Goal: Task Accomplishment & Management: Complete application form

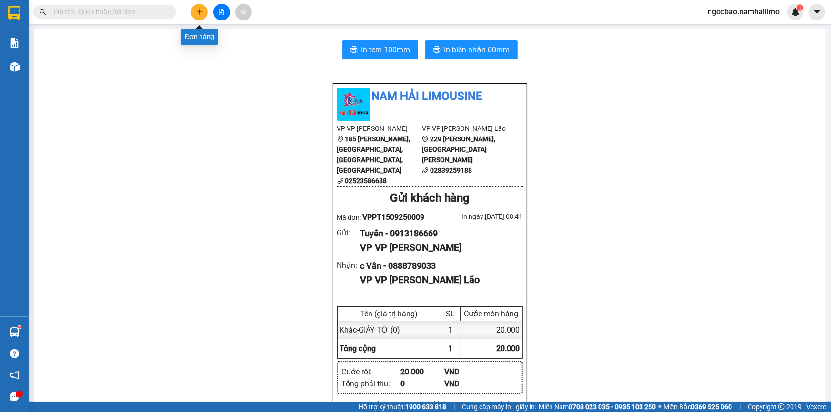
click at [198, 12] on icon "plus" at bounding box center [199, 11] width 5 height 0
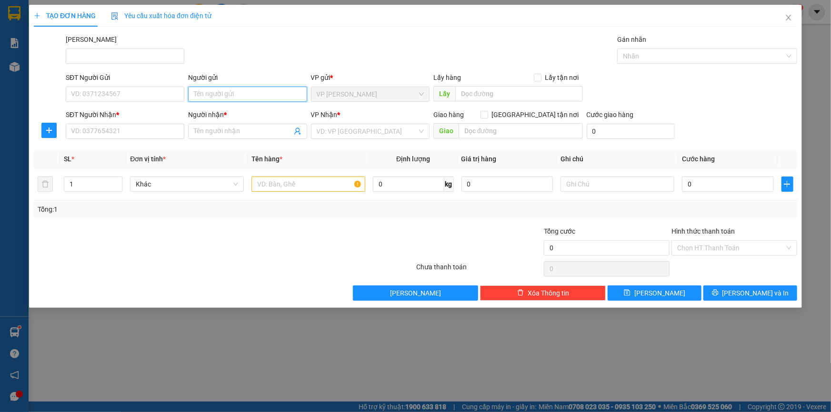
click at [221, 94] on input "Người gửi" at bounding box center [247, 94] width 119 height 15
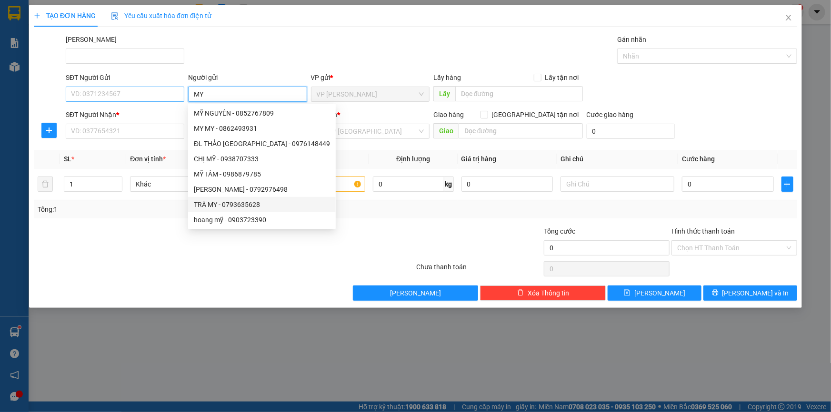
type input "MY"
click at [86, 95] on input "SĐT Người Gửi" at bounding box center [125, 94] width 119 height 15
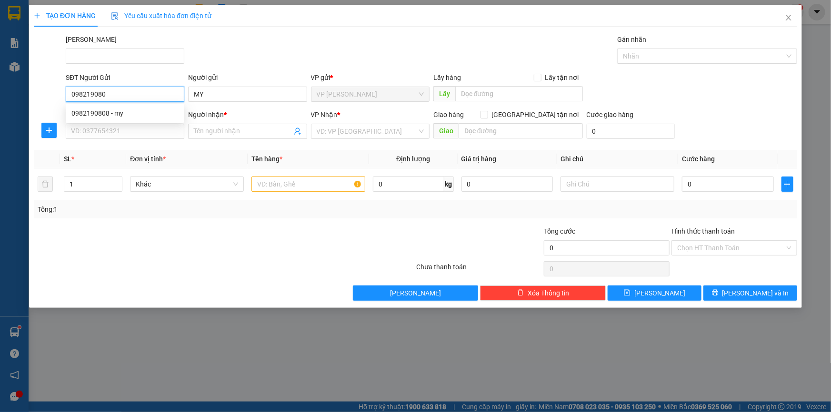
type input "0982190808"
click at [120, 118] on div "0982190808 - my" at bounding box center [124, 113] width 107 height 10
type input "my"
type input "0942731486"
type input "TY"
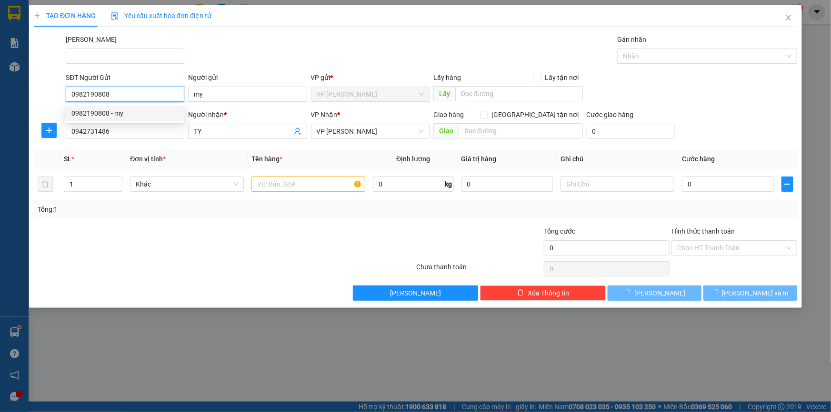
type input "50.000"
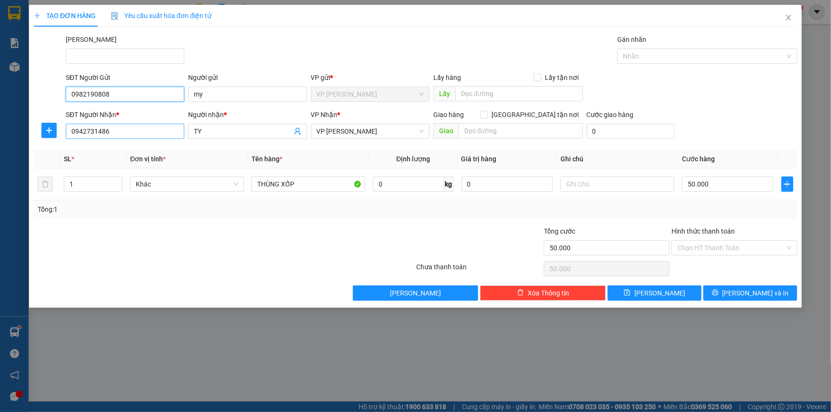
type input "0982190808"
click at [166, 133] on input "0942731486" at bounding box center [125, 131] width 119 height 15
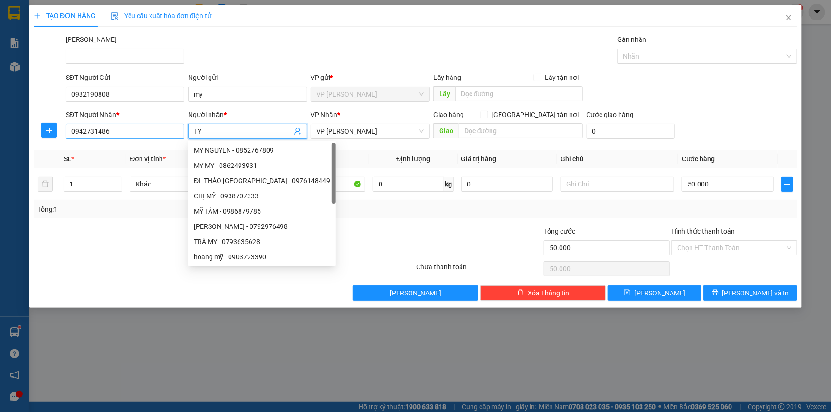
drag, startPoint x: 209, startPoint y: 130, endPoint x: 180, endPoint y: 137, distance: 29.8
click at [193, 131] on span "TY" at bounding box center [247, 131] width 119 height 15
type input "HẰNG"
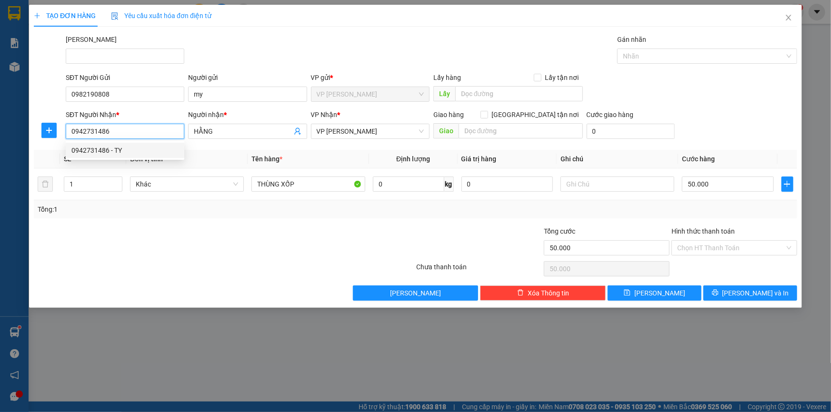
drag, startPoint x: 120, startPoint y: 126, endPoint x: 70, endPoint y: 123, distance: 50.5
click at [61, 129] on div "SĐT Người Nhận * 0942731486 Người nhận * HẰNG VP Nhận * VP [PERSON_NAME] Lão Gi…" at bounding box center [415, 125] width 765 height 33
type input "0902818236"
click at [136, 147] on div "0902818236 - CHỊ HẰNG" at bounding box center [124, 150] width 107 height 10
type input "CHỊ HẰNG"
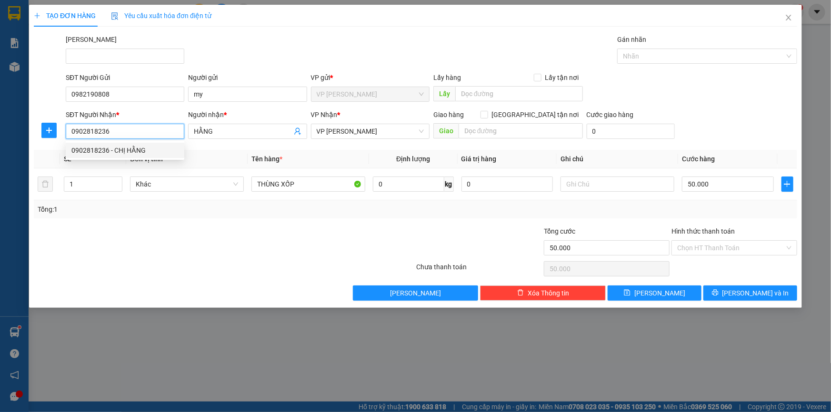
type input "liên phường"
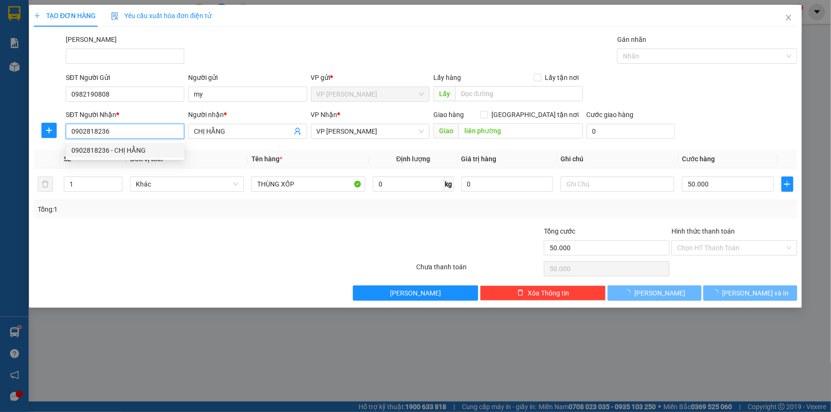
type input "100.000"
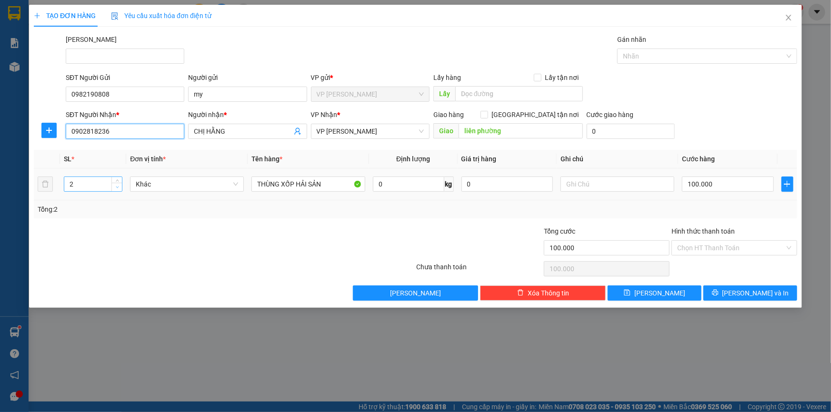
type input "0902818236"
type input "1"
click at [116, 187] on icon "down" at bounding box center [117, 187] width 3 height 3
type input "5"
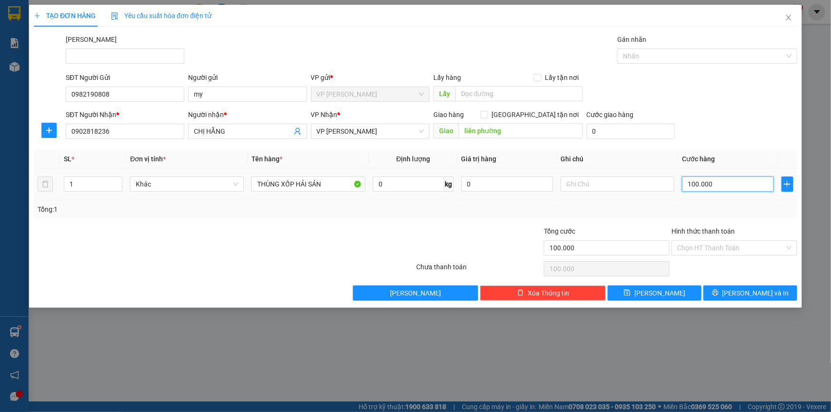
type input "5"
type input "50"
type input "50.000"
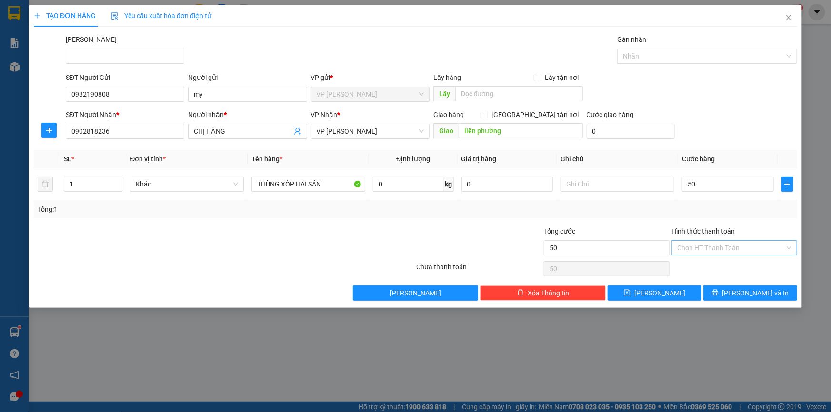
type input "50.000"
click at [706, 250] on input "Hình thức thanh toán" at bounding box center [731, 248] width 108 height 14
click at [702, 266] on div "Tại văn phòng" at bounding box center [734, 266] width 114 height 10
type input "0"
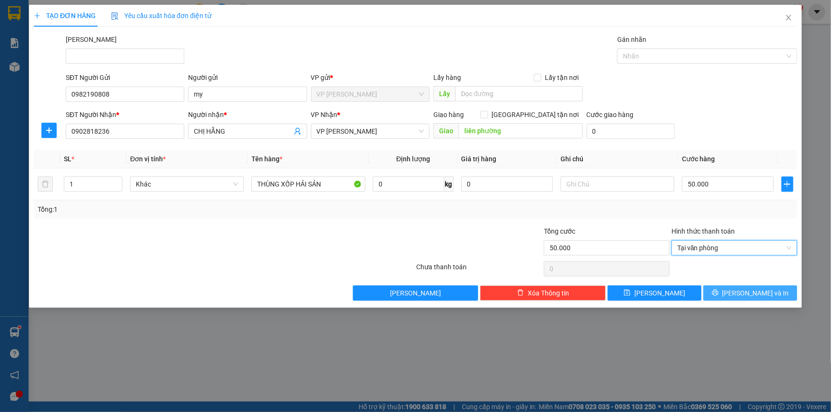
click at [738, 294] on button "[PERSON_NAME] và In" at bounding box center [750, 293] width 94 height 15
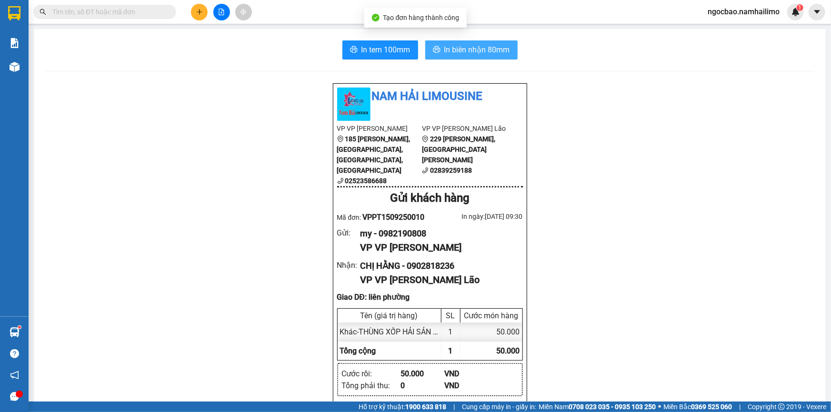
click at [473, 53] on span "In biên nhận 80mm" at bounding box center [477, 50] width 66 height 12
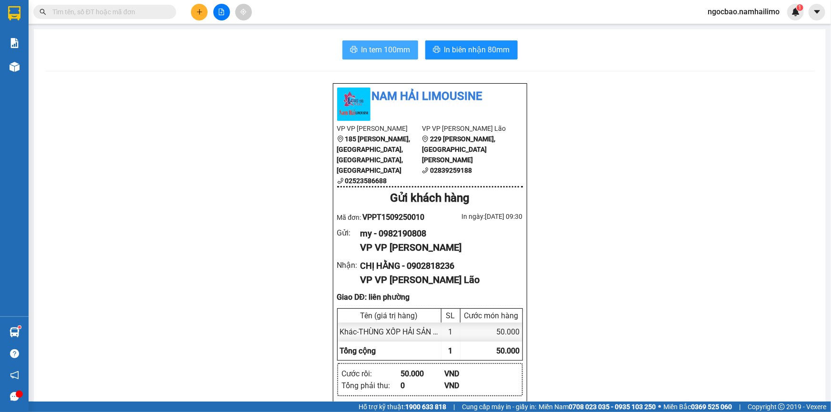
click at [404, 52] on span "In tem 100mm" at bounding box center [385, 50] width 49 height 12
click at [202, 10] on icon "plus" at bounding box center [199, 12] width 7 height 7
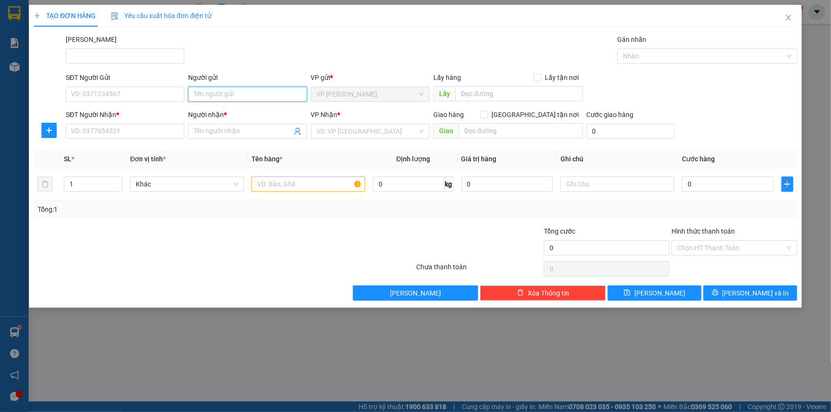
click at [214, 96] on input "Người gửi" at bounding box center [247, 94] width 119 height 15
type input "[PERSON_NAME]"
click at [167, 91] on input "SĐT Người Gửi" at bounding box center [125, 94] width 119 height 15
type input "0918217418"
click at [212, 129] on input "Người nhận *" at bounding box center [243, 131] width 98 height 10
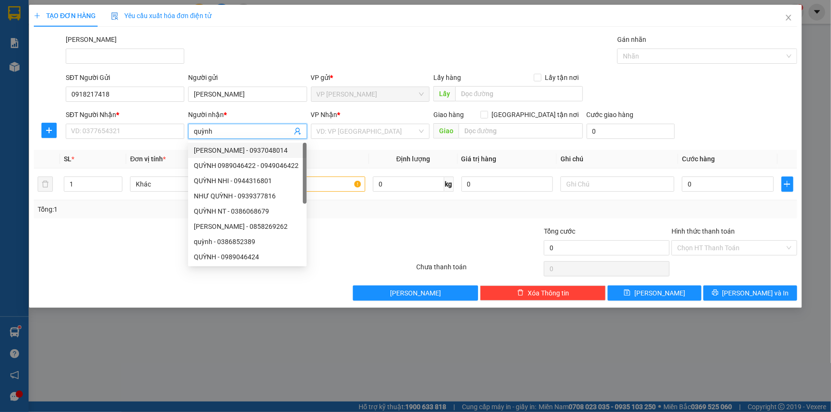
drag, startPoint x: 217, startPoint y: 131, endPoint x: 192, endPoint y: 133, distance: 25.3
click at [190, 134] on span "quỳnh" at bounding box center [247, 131] width 119 height 15
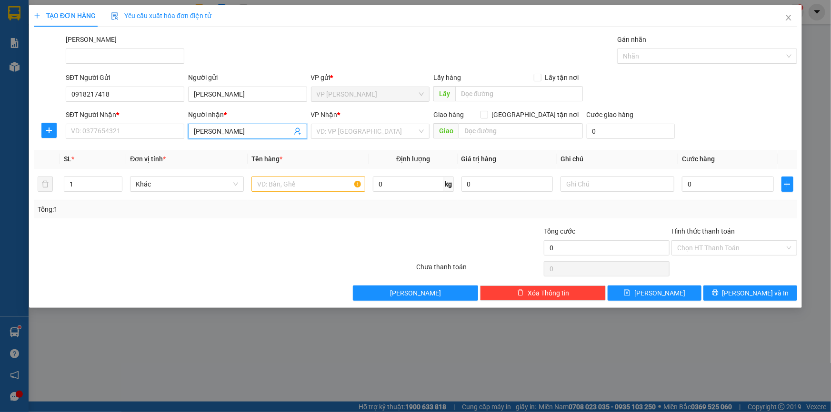
click at [242, 132] on input "[PERSON_NAME]" at bounding box center [243, 131] width 98 height 10
type input "[PERSON_NAME]"
click at [147, 130] on input "SĐT Người Nhận *" at bounding box center [125, 131] width 119 height 15
type input "0"
drag, startPoint x: 408, startPoint y: 133, endPoint x: 398, endPoint y: 138, distance: 10.4
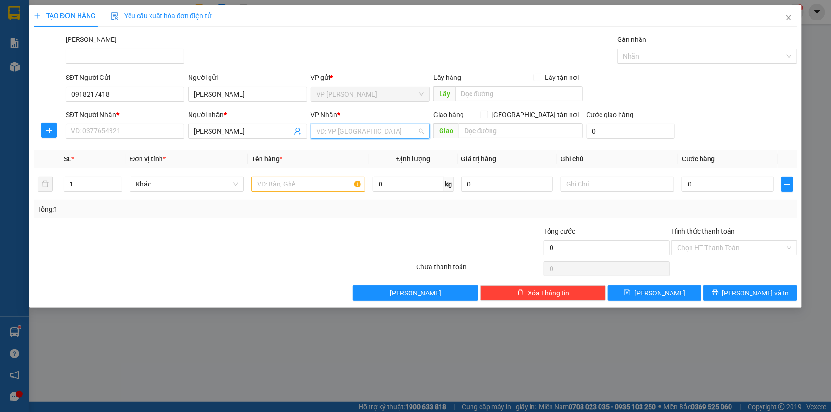
click at [407, 133] on input "search" at bounding box center [367, 131] width 100 height 14
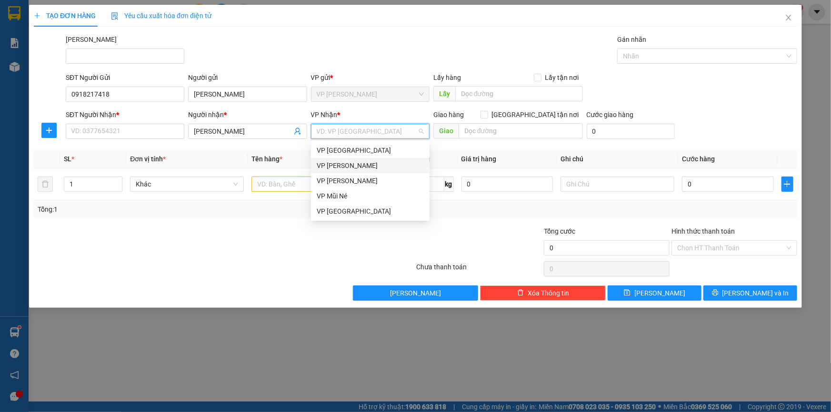
click at [348, 167] on div "VP [PERSON_NAME]" at bounding box center [370, 165] width 107 height 10
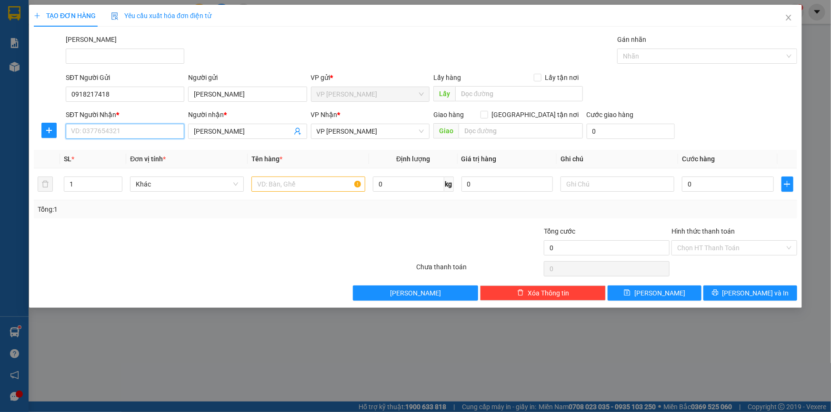
click at [151, 130] on input "SĐT Người Nhận *" at bounding box center [125, 131] width 119 height 15
click at [291, 184] on input "text" at bounding box center [308, 184] width 114 height 15
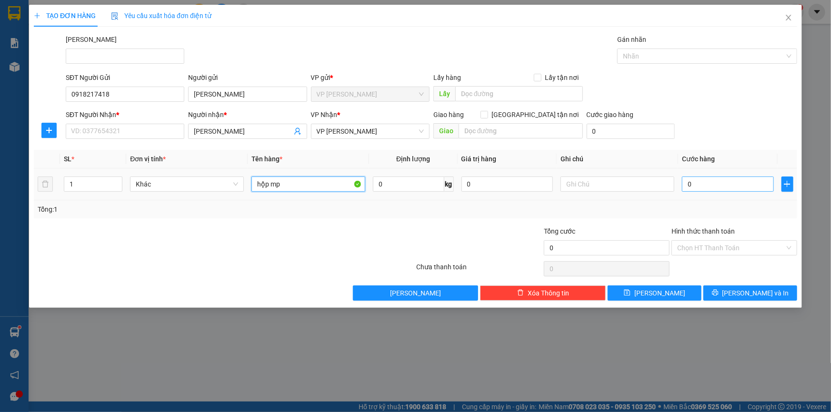
type input "hộp mp"
click at [716, 186] on input "0" at bounding box center [728, 184] width 92 height 15
type input "2"
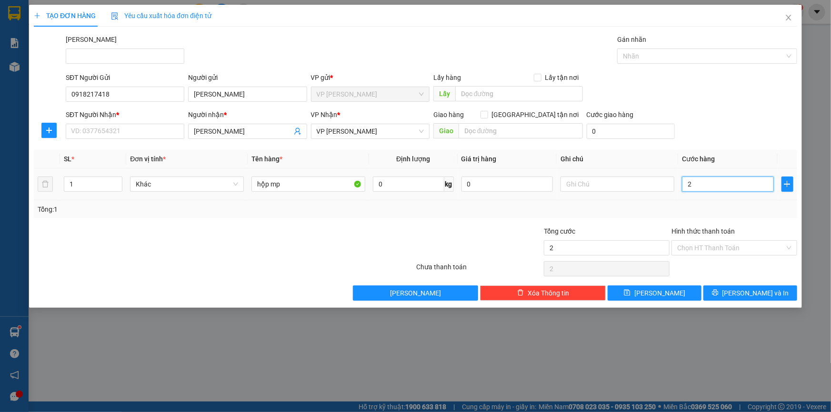
type input "20"
type input "20.000"
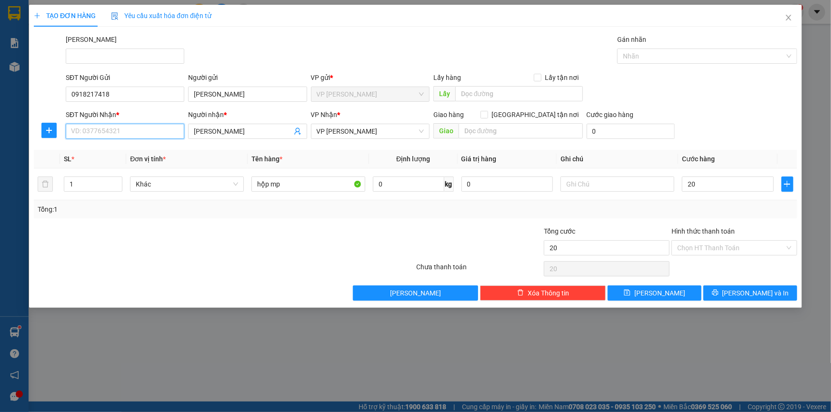
type input "20.000"
click at [118, 132] on input "SĐT Người Nhận *" at bounding box center [125, 131] width 119 height 15
click at [100, 153] on div "0853175817 - [PERSON_NAME]" at bounding box center [124, 150] width 107 height 10
type input "0853175817"
type input "QUỲNH"
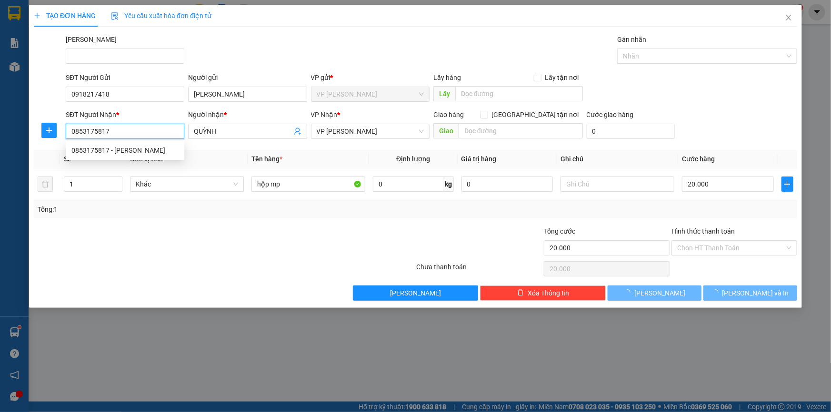
type input "30.000"
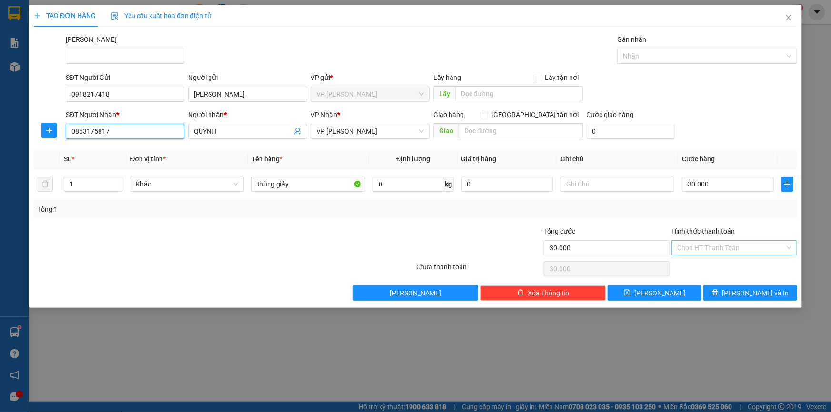
type input "0853175817"
click at [733, 248] on input "Hình thức thanh toán" at bounding box center [731, 248] width 108 height 14
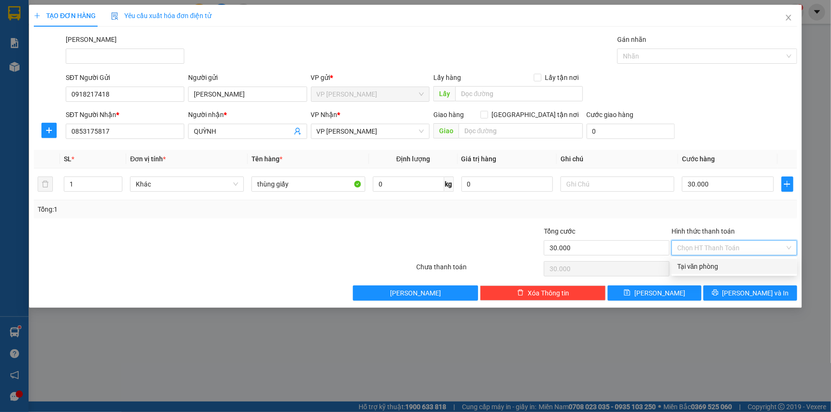
click at [705, 267] on div "Tại văn phòng" at bounding box center [734, 266] width 114 height 10
type input "0"
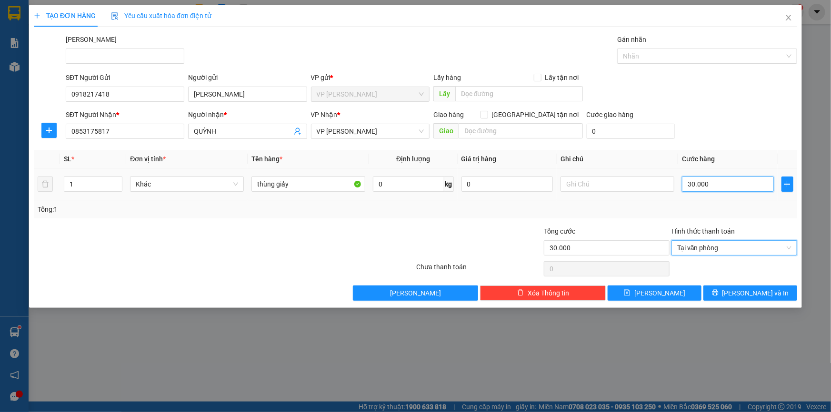
click at [711, 184] on input "30.000" at bounding box center [728, 184] width 92 height 15
type input "2"
type input "20"
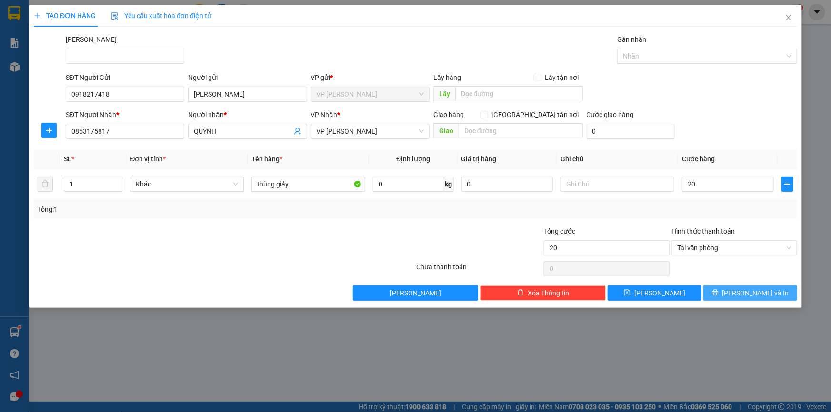
type input "20.000"
click at [731, 291] on button "[PERSON_NAME] và In" at bounding box center [750, 293] width 94 height 15
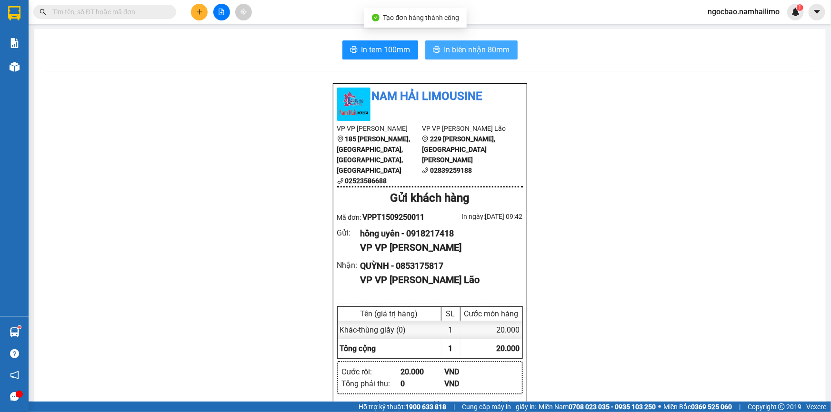
click at [444, 48] on span "In biên nhận 80mm" at bounding box center [477, 50] width 66 height 12
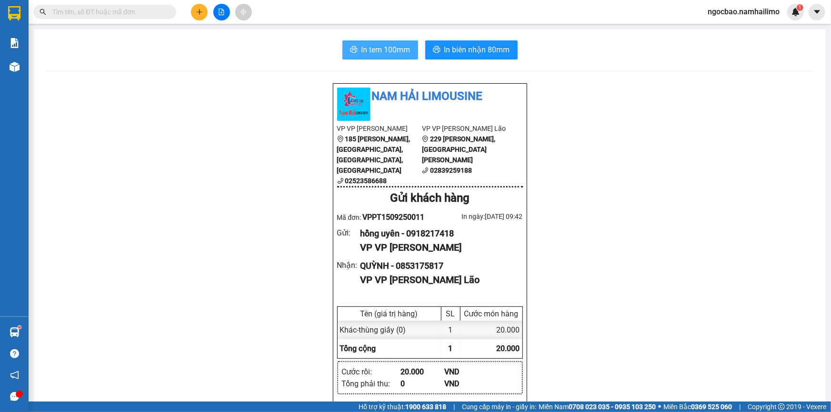
click at [401, 49] on span "In tem 100mm" at bounding box center [385, 50] width 49 height 12
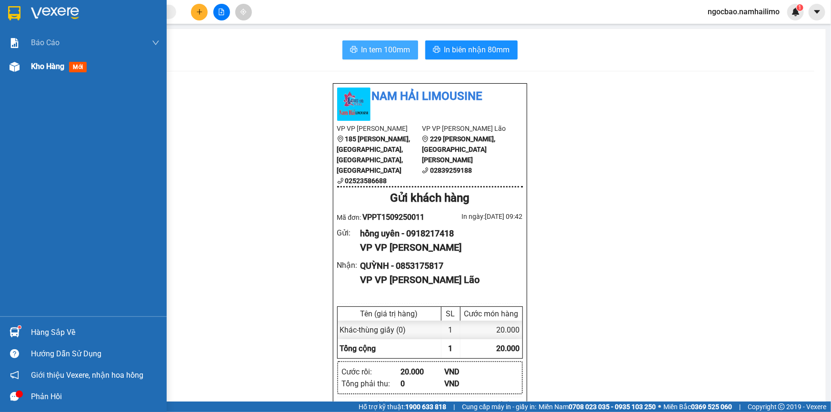
click at [47, 66] on span "Kho hàng" at bounding box center [47, 66] width 33 height 9
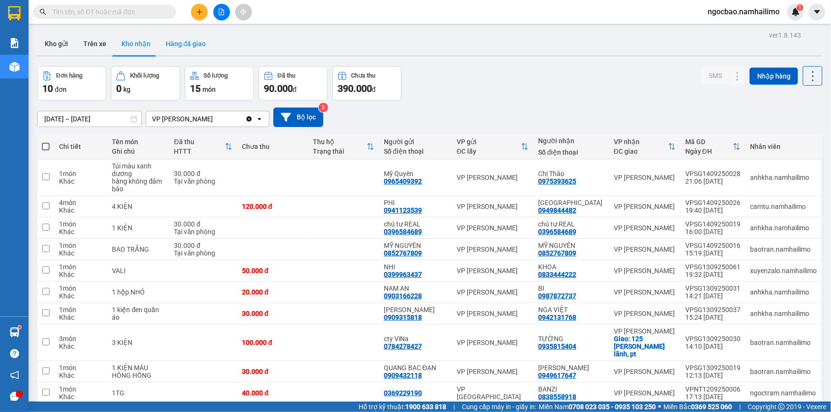
click at [189, 44] on button "Hàng đã giao" at bounding box center [185, 43] width 55 height 23
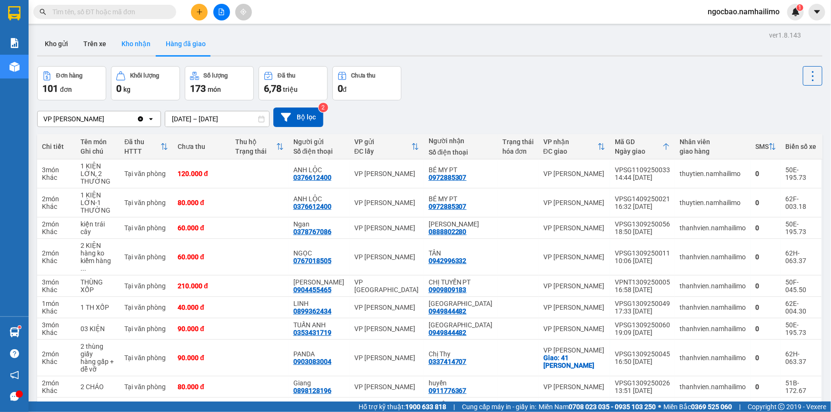
click at [140, 47] on button "Kho nhận" at bounding box center [136, 43] width 44 height 23
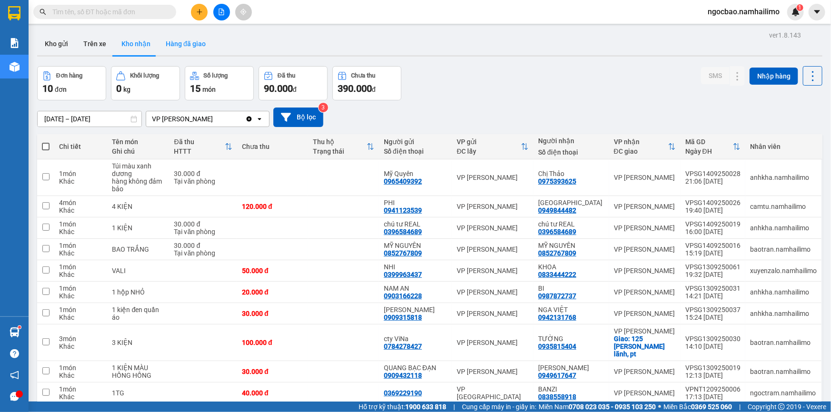
click at [173, 40] on button "Hàng đã giao" at bounding box center [185, 43] width 55 height 23
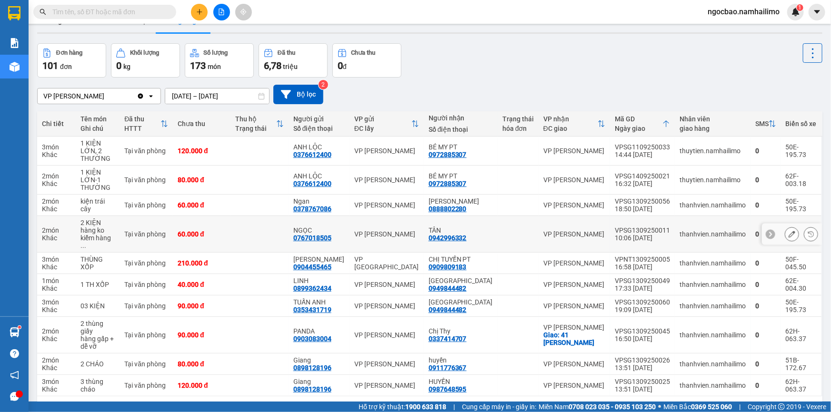
scroll to position [43, 0]
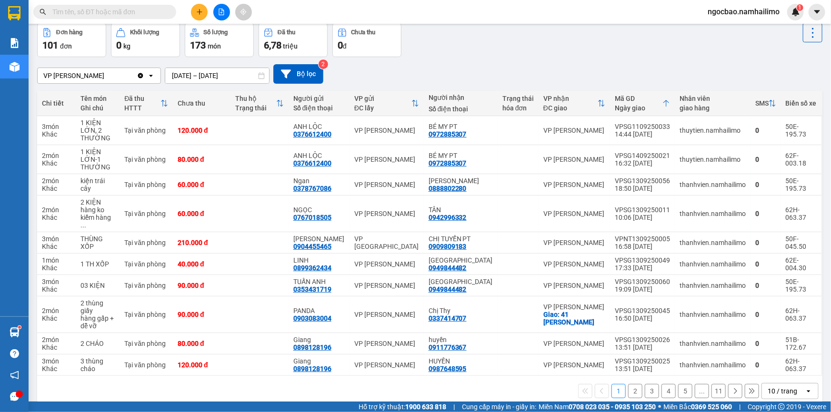
click at [629, 384] on button "2" at bounding box center [635, 391] width 14 height 14
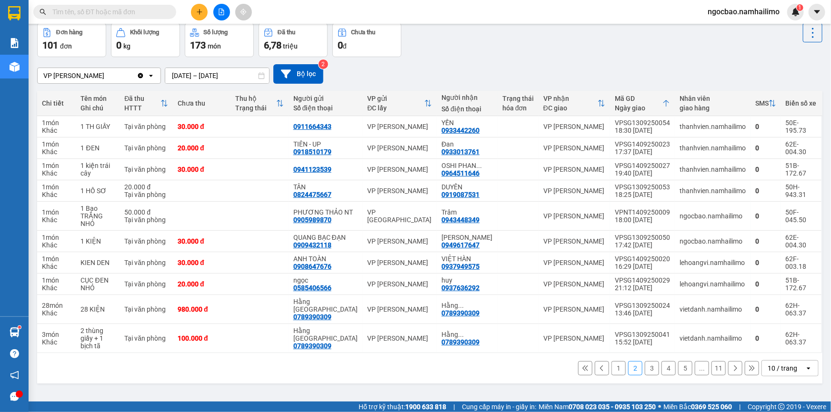
click at [611, 362] on button "1" at bounding box center [618, 368] width 14 height 14
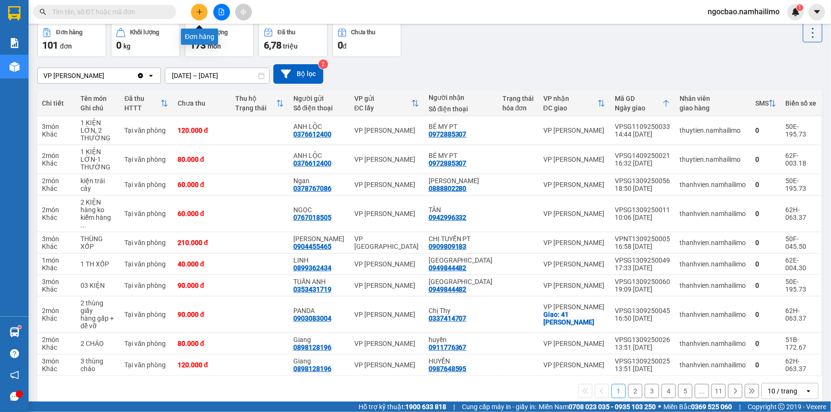
click at [199, 10] on icon "plus" at bounding box center [199, 11] width 0 height 5
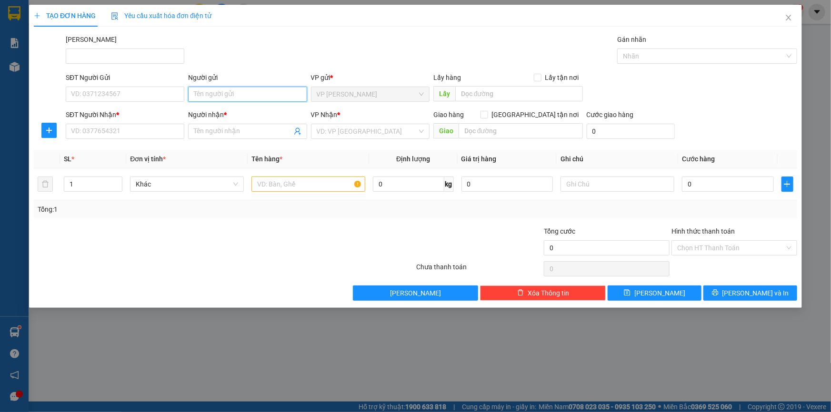
click at [239, 94] on input "Người gửi" at bounding box center [247, 94] width 119 height 15
type input "d"
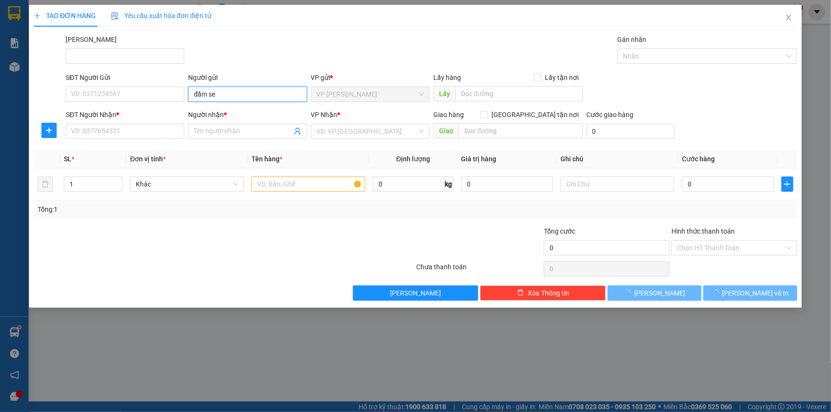
type input "đầm sen"
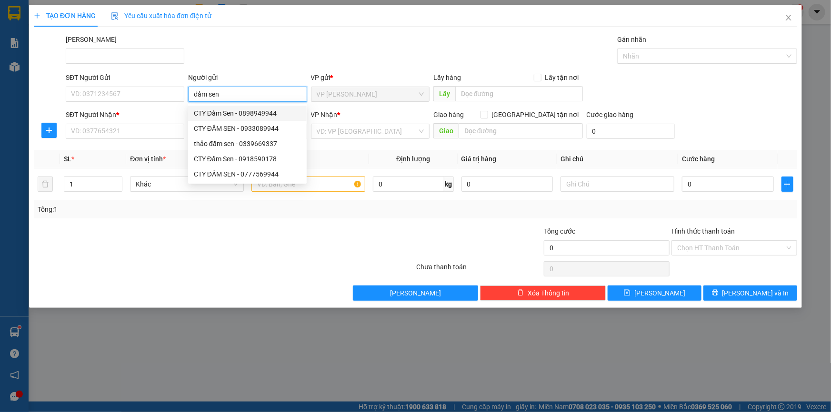
click at [218, 112] on div "CTY Đầm Sen - 0898949944" at bounding box center [247, 113] width 107 height 10
type input "0898949944"
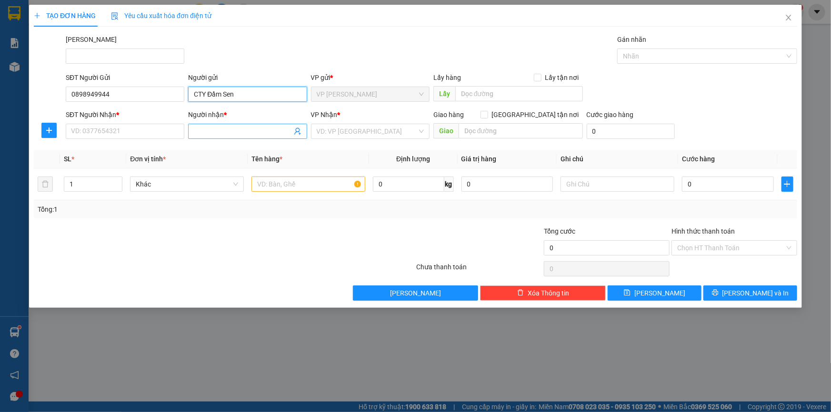
type input "CTY Đầm Sen"
click at [219, 133] on input "Người nhận *" at bounding box center [243, 131] width 98 height 10
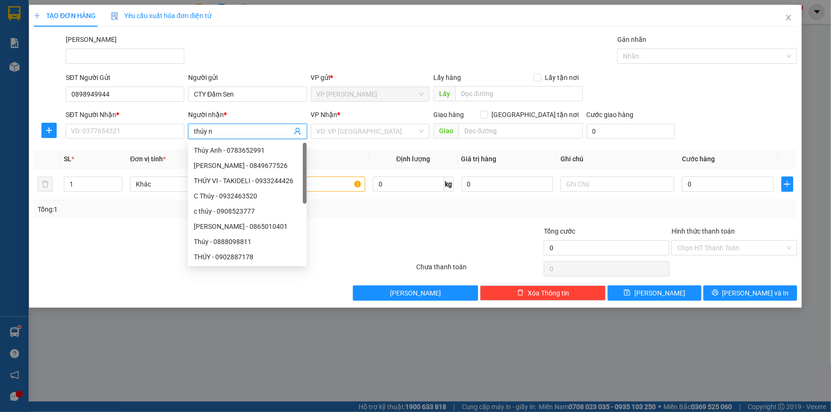
type input "thúy nt"
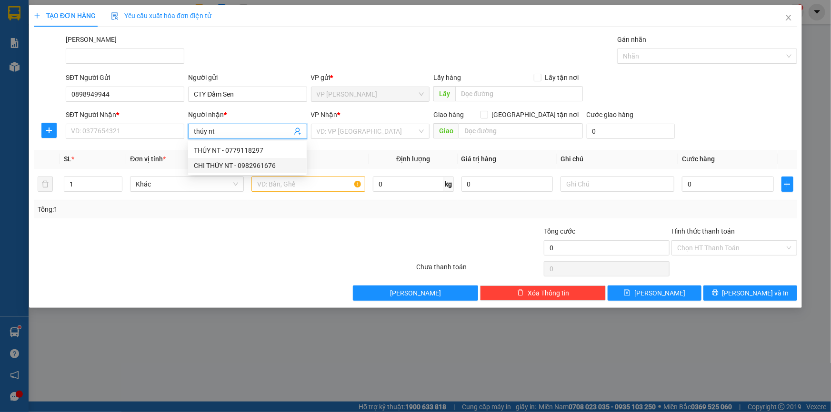
click at [249, 167] on div "CHI THÚY NT - 0982961676" at bounding box center [247, 165] width 107 height 10
type input "0982961676"
type input "CHI THÚY NT"
click at [327, 188] on input "text" at bounding box center [308, 184] width 114 height 15
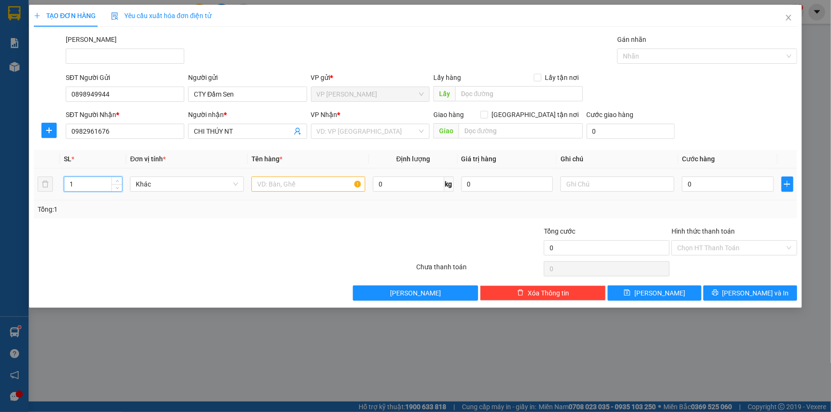
click at [68, 185] on input "1" at bounding box center [93, 184] width 58 height 14
type input "2"
click at [272, 186] on input "text" at bounding box center [308, 184] width 114 height 15
type input "bao xanh"
click at [738, 187] on input "0" at bounding box center [728, 184] width 92 height 15
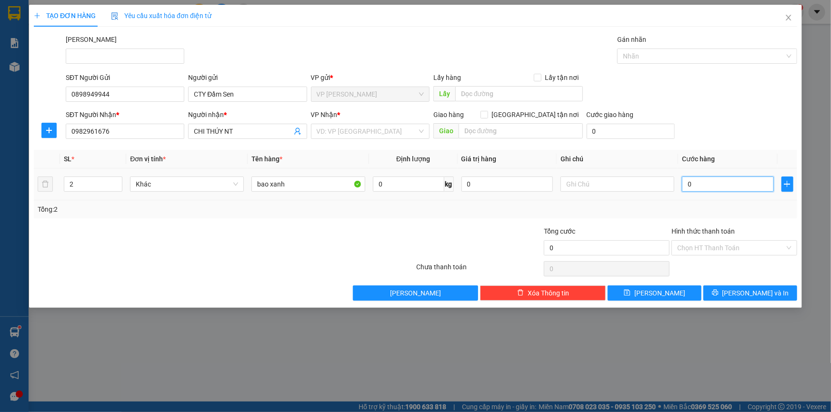
type input "1"
type input "16"
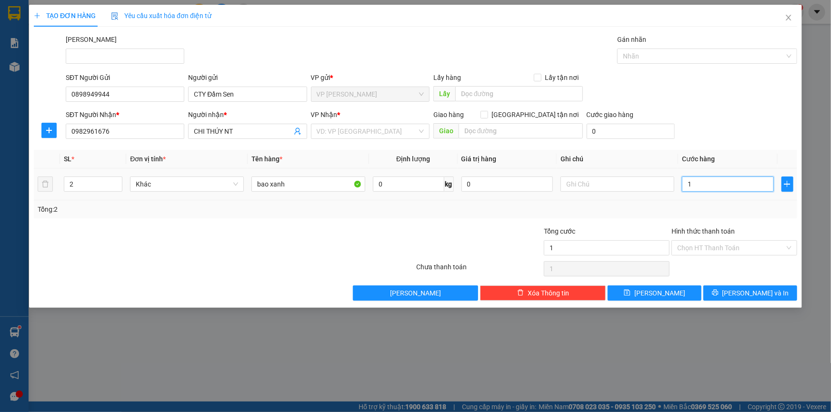
type input "16"
type input "160"
type input "160.000"
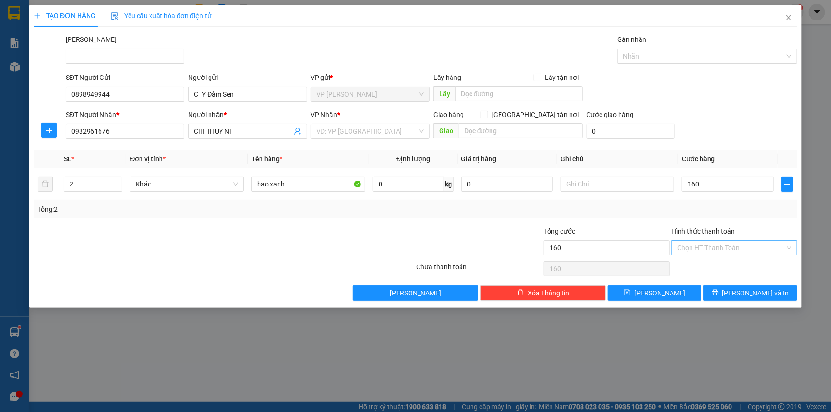
type input "160.000"
click at [715, 247] on input "Hình thức thanh toán" at bounding box center [731, 248] width 108 height 14
click at [714, 266] on div "Tại văn phòng" at bounding box center [734, 266] width 114 height 10
type input "0"
click at [402, 136] on input "search" at bounding box center [367, 131] width 100 height 14
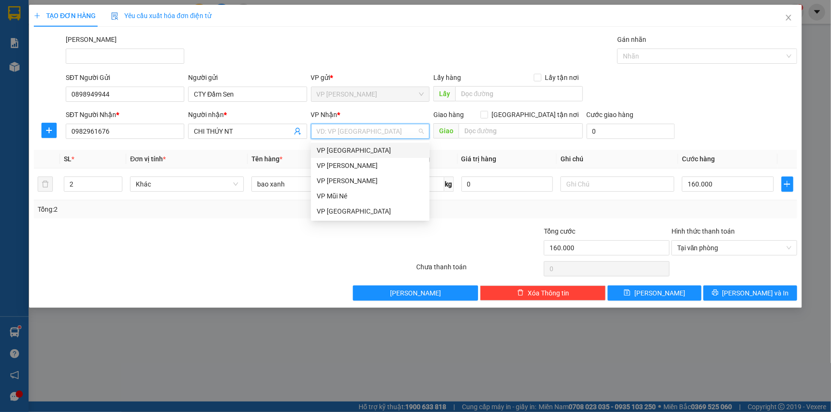
click at [348, 147] on div "VP [GEOGRAPHIC_DATA]" at bounding box center [370, 150] width 107 height 10
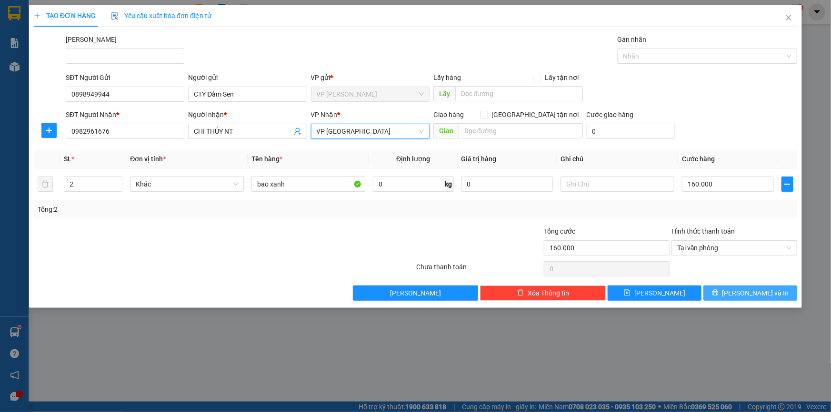
click at [746, 291] on span "[PERSON_NAME] và In" at bounding box center [755, 293] width 67 height 10
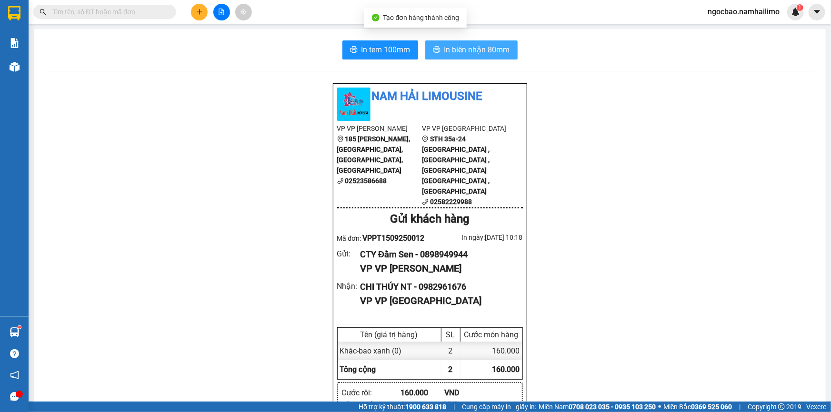
click at [478, 48] on span "In biên nhận 80mm" at bounding box center [477, 50] width 66 height 12
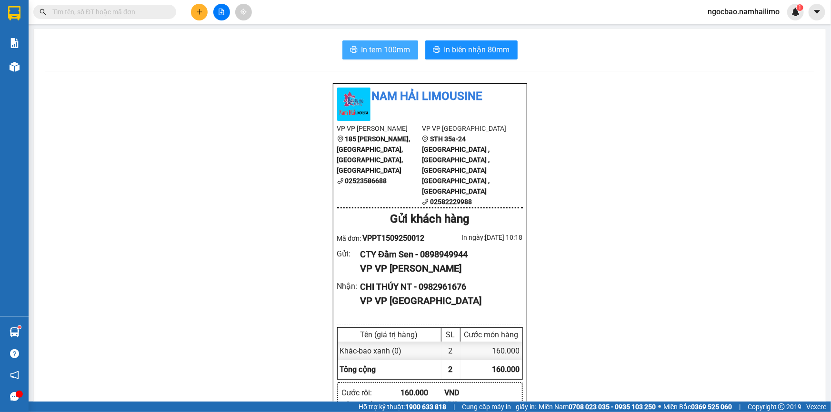
click at [396, 46] on span "In tem 100mm" at bounding box center [385, 50] width 49 height 12
click at [199, 9] on icon "plus" at bounding box center [199, 12] width 7 height 7
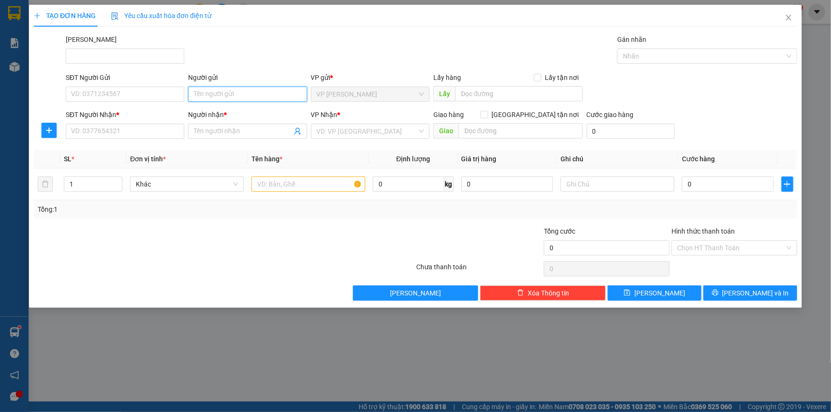
click at [226, 90] on input "Người gửi" at bounding box center [247, 94] width 119 height 15
type input "d"
type input "đầm sen"
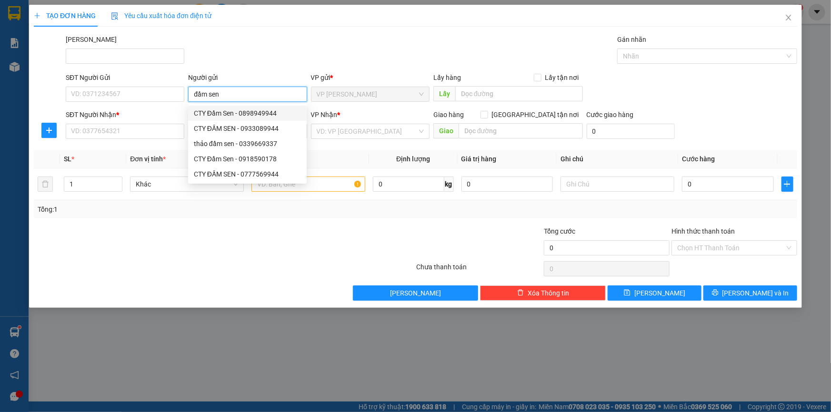
click at [238, 111] on div "CTY Đầm Sen - 0898949944" at bounding box center [247, 113] width 107 height 10
type input "0898949944"
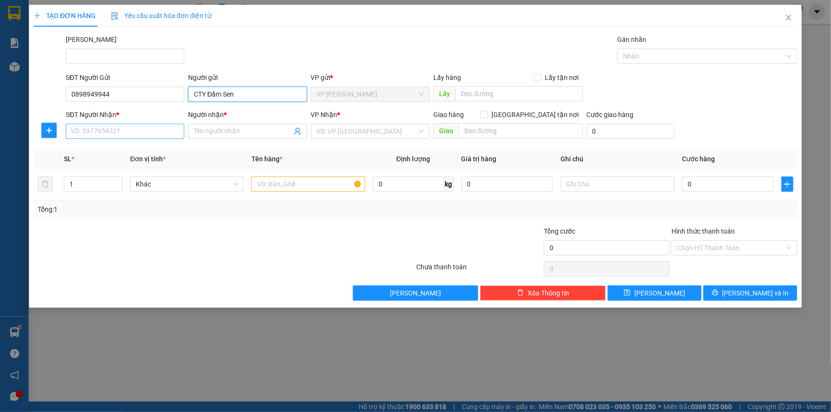
type input "CTY Đầm Sen"
click at [144, 131] on input "SĐT Người Nhận *" at bounding box center [125, 131] width 119 height 15
type input "0905129508"
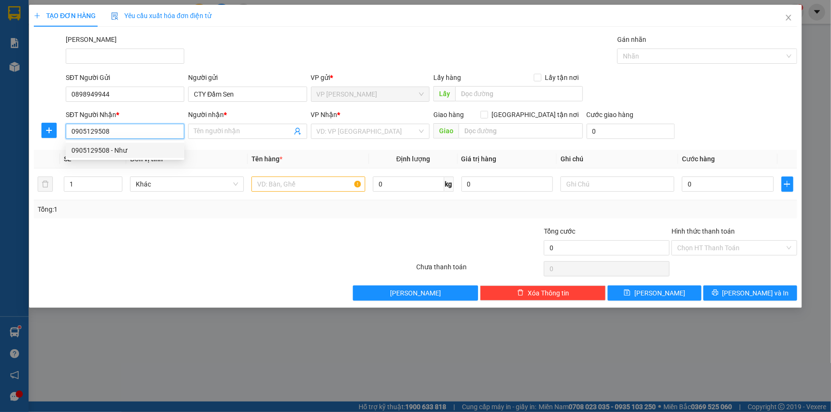
click at [121, 151] on div "0905129508 - Như" at bounding box center [124, 150] width 107 height 10
type input "Như"
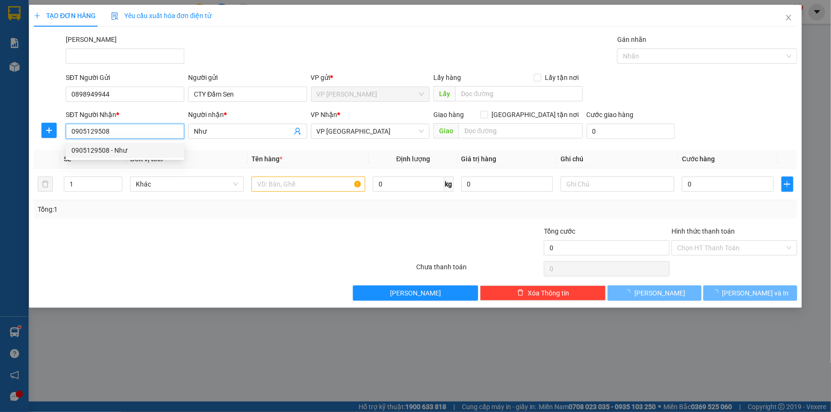
type input "50.000"
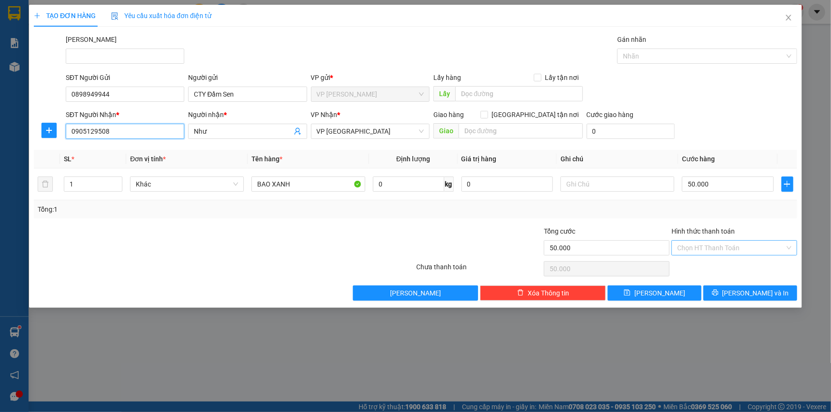
type input "0905129508"
click at [741, 248] on input "Hình thức thanh toán" at bounding box center [731, 248] width 108 height 14
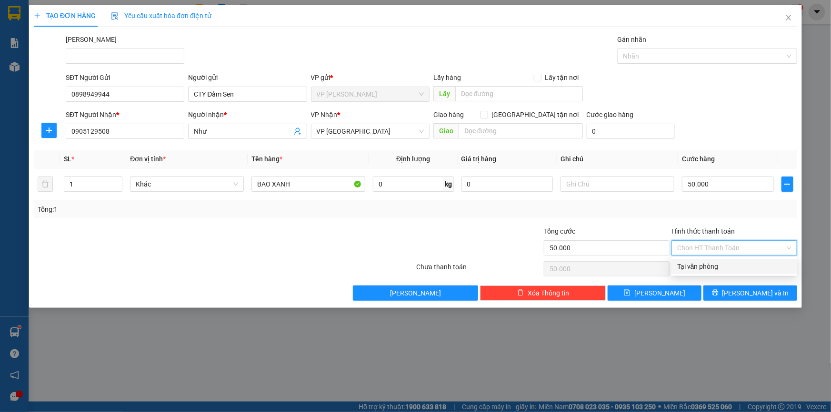
click at [722, 268] on div "Tại văn phòng" at bounding box center [734, 266] width 114 height 10
type input "0"
click at [705, 246] on span "Tại văn phòng" at bounding box center [734, 248] width 114 height 14
click at [705, 268] on div "Tại văn phòng" at bounding box center [734, 266] width 114 height 10
click at [718, 292] on icon "printer" at bounding box center [715, 292] width 7 height 7
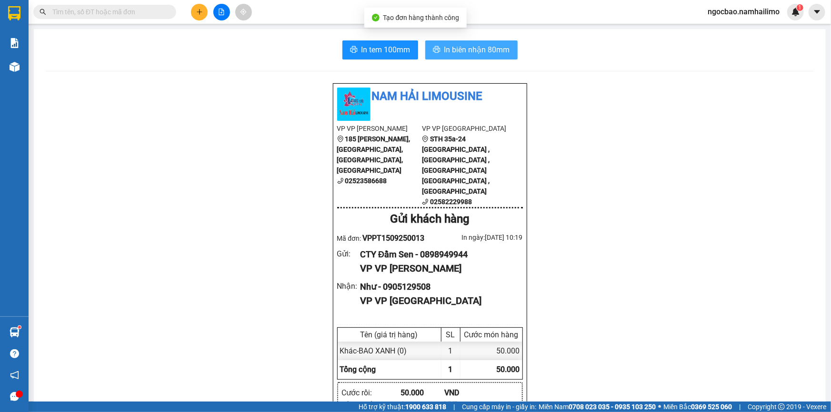
click at [464, 51] on span "In biên nhận 80mm" at bounding box center [477, 50] width 66 height 12
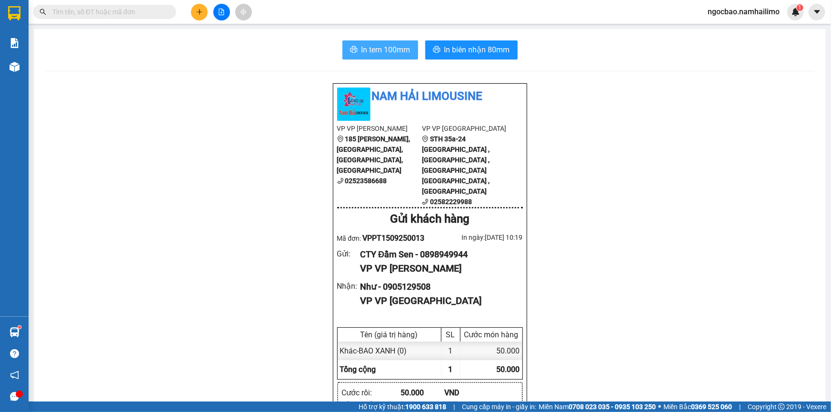
click at [388, 48] on span "In tem 100mm" at bounding box center [385, 50] width 49 height 12
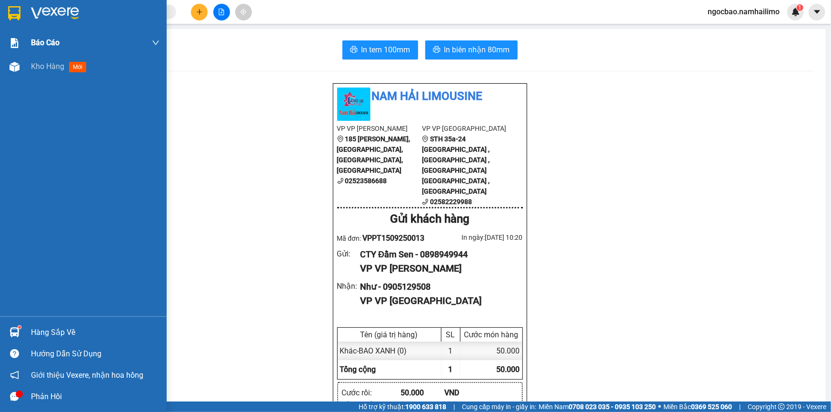
drag, startPoint x: 48, startPoint y: 66, endPoint x: 68, endPoint y: 33, distance: 38.7
click at [48, 66] on span "Kho hàng" at bounding box center [47, 66] width 33 height 9
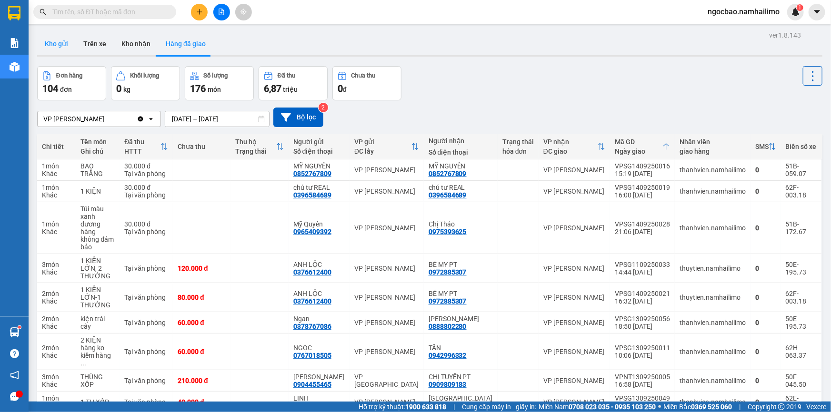
click at [58, 45] on button "Kho gửi" at bounding box center [56, 43] width 39 height 23
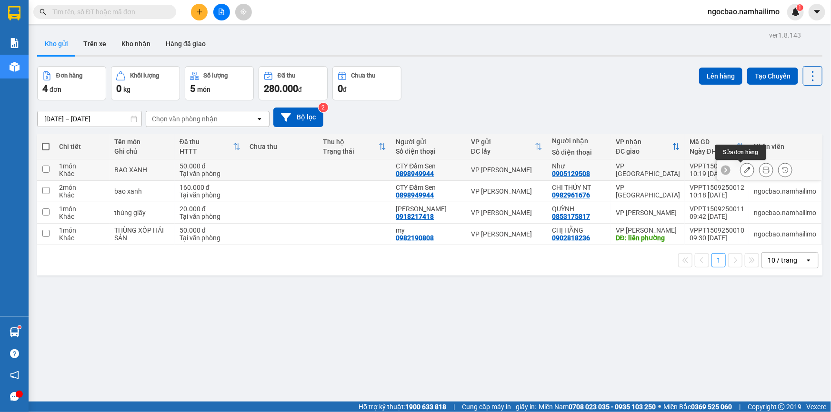
click at [744, 169] on icon at bounding box center [747, 170] width 7 height 7
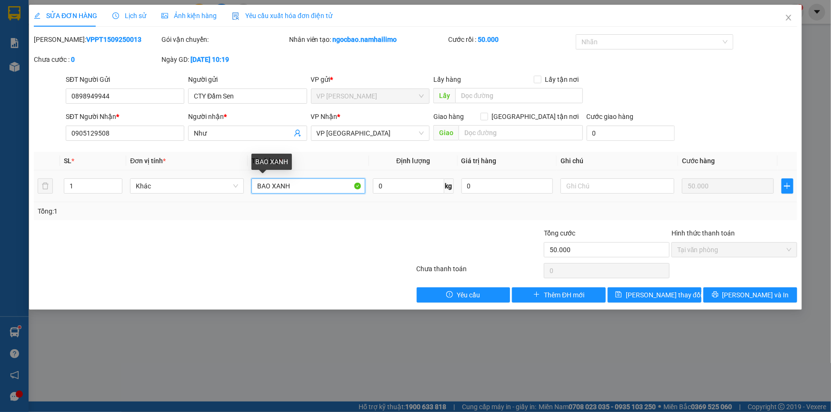
drag, startPoint x: 272, startPoint y: 184, endPoint x: 255, endPoint y: 185, distance: 17.2
click at [255, 185] on input "BAO XANH" at bounding box center [308, 186] width 114 height 15
type input "thùng giấy"
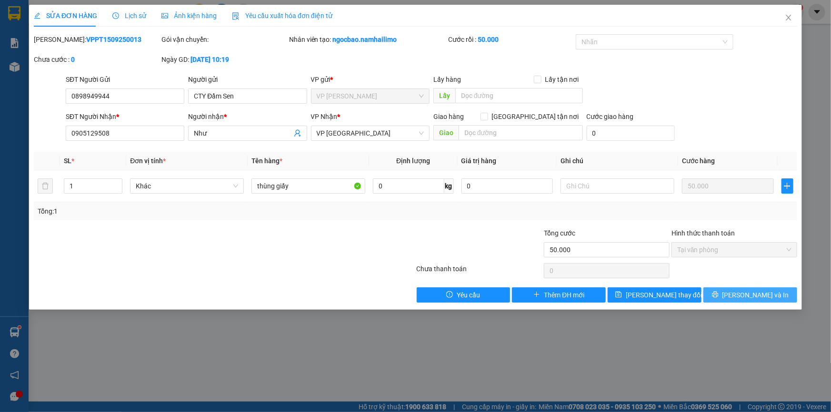
click at [752, 295] on span "[PERSON_NAME] và In" at bounding box center [755, 295] width 67 height 10
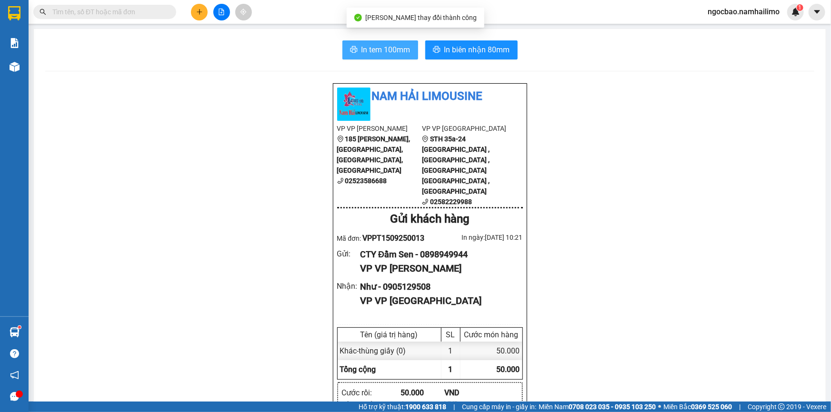
click at [367, 49] on span "In tem 100mm" at bounding box center [385, 50] width 49 height 12
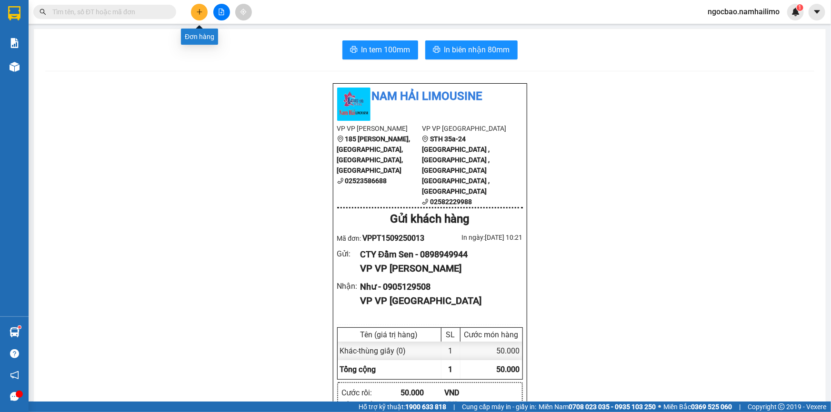
click at [197, 10] on icon "plus" at bounding box center [199, 12] width 7 height 7
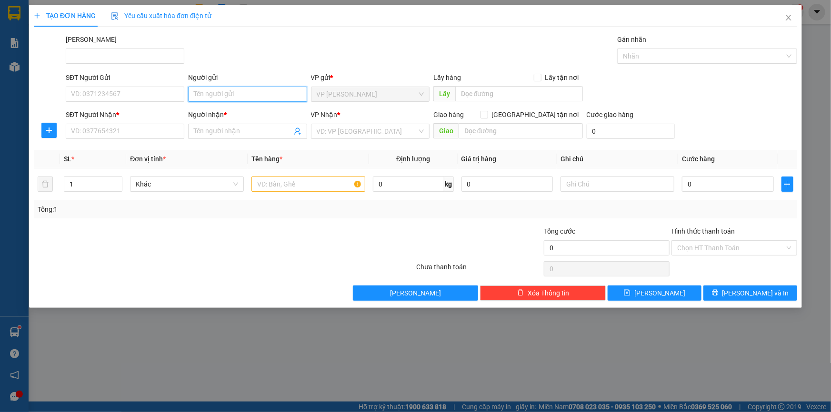
click at [228, 92] on input "Người gửi" at bounding box center [247, 94] width 119 height 15
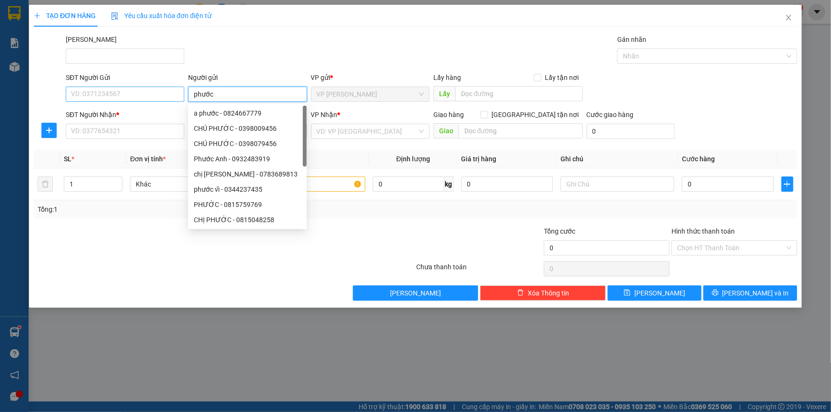
type input "phước"
click at [126, 95] on input "SĐT Người Gửi" at bounding box center [125, 94] width 119 height 15
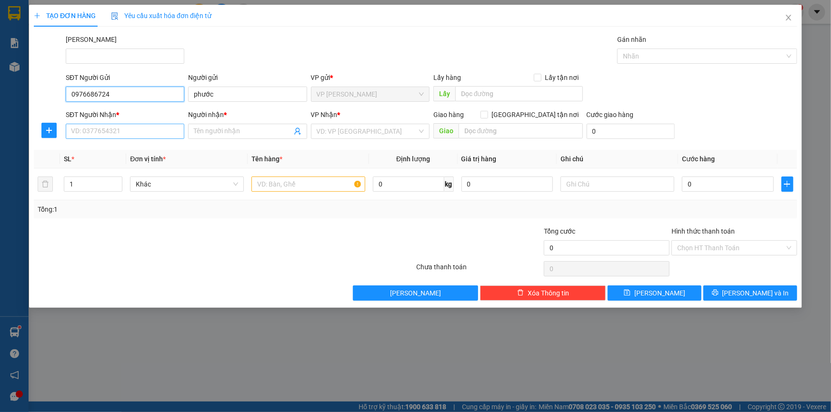
type input "0976686724"
click at [135, 133] on input "SĐT Người Nhận *" at bounding box center [125, 131] width 119 height 15
type input "0985420440"
click at [215, 132] on input "Người nhận *" at bounding box center [243, 131] width 98 height 10
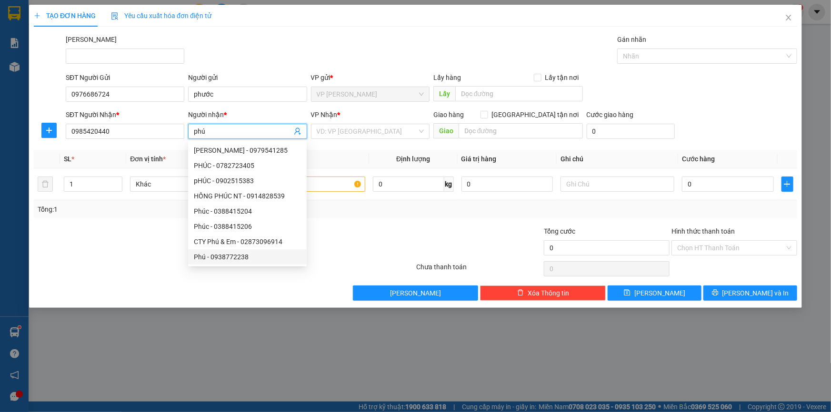
type input "phú"
click at [347, 211] on div "Tổng: 1" at bounding box center [415, 209] width 755 height 10
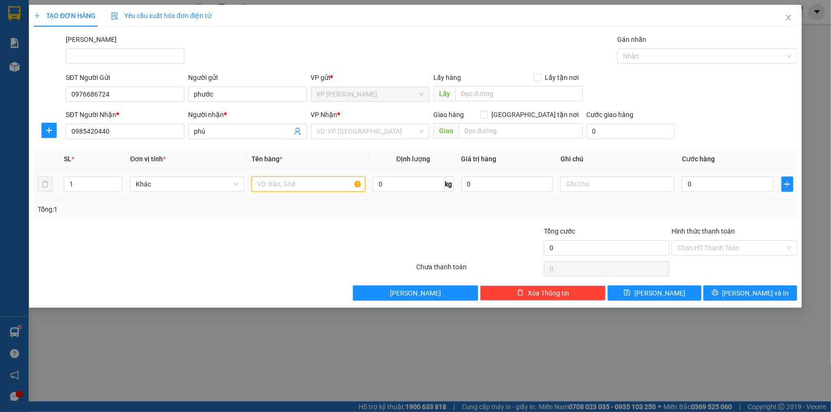
click at [322, 184] on input "text" at bounding box center [308, 184] width 114 height 15
type input "thùng xốp"
click at [715, 247] on input "Hình thức thanh toán" at bounding box center [731, 248] width 108 height 14
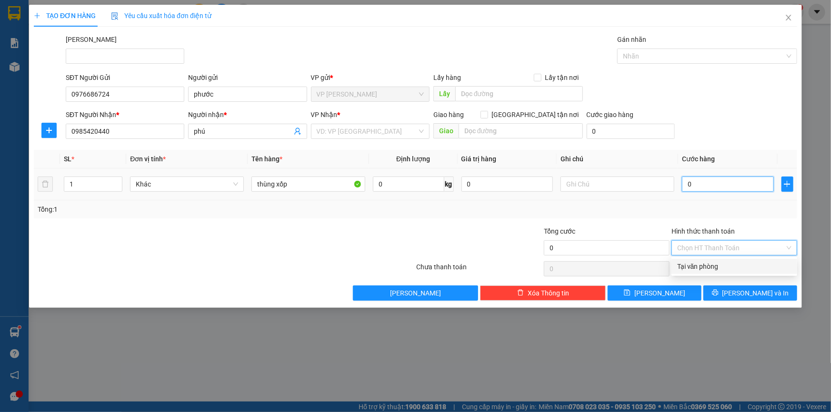
click at [697, 185] on input "0" at bounding box center [728, 184] width 92 height 15
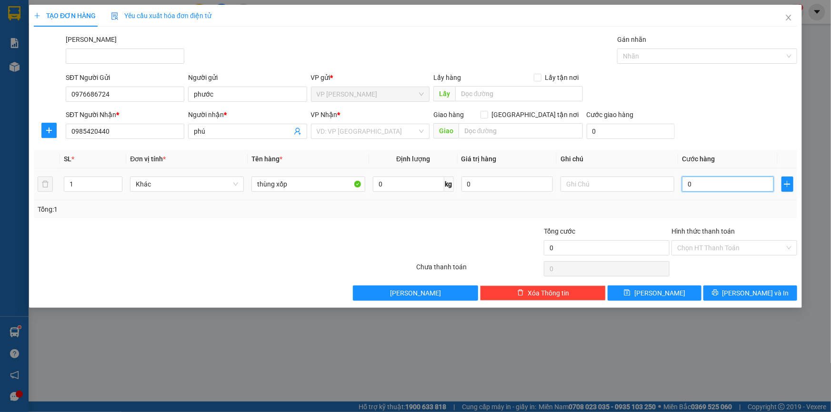
type input "2"
type input "20"
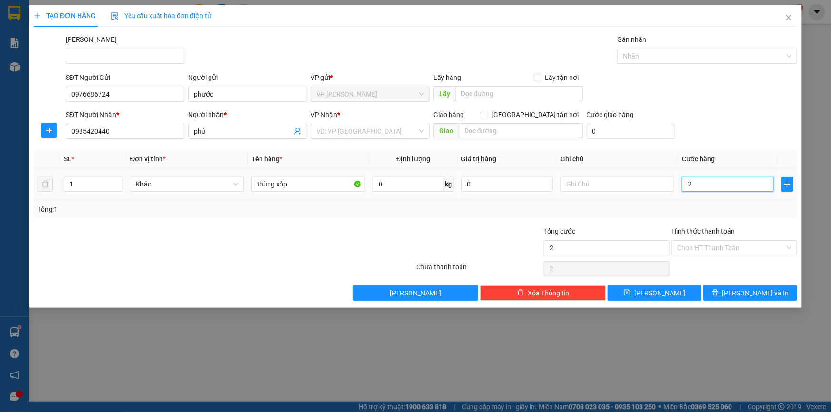
type input "20"
type input "20.000"
click at [709, 246] on input "Hình thức thanh toán" at bounding box center [731, 248] width 108 height 14
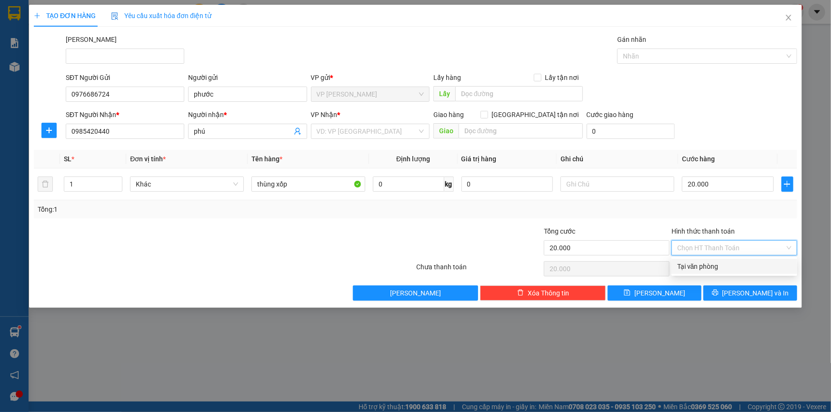
click at [699, 268] on div "Tại văn phòng" at bounding box center [734, 266] width 114 height 10
type input "0"
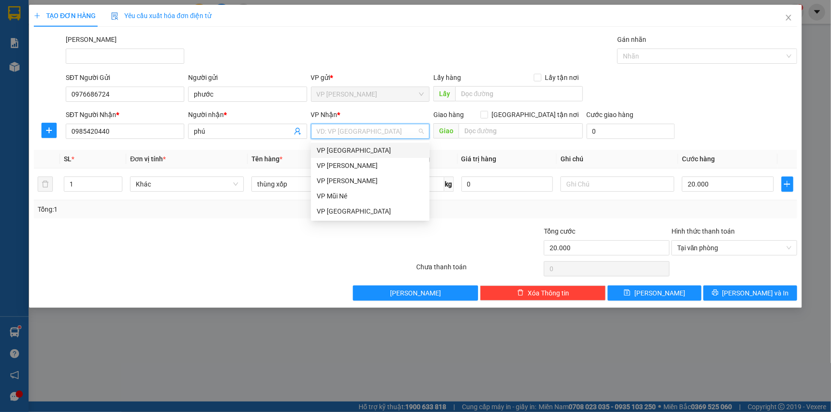
click at [358, 132] on input "search" at bounding box center [367, 131] width 100 height 14
click at [349, 167] on div "VP [PERSON_NAME]" at bounding box center [370, 165] width 107 height 10
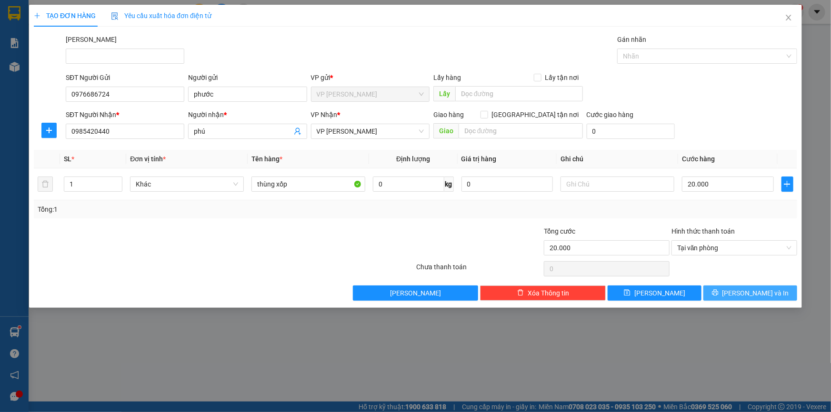
click at [745, 293] on span "[PERSON_NAME] và In" at bounding box center [755, 293] width 67 height 10
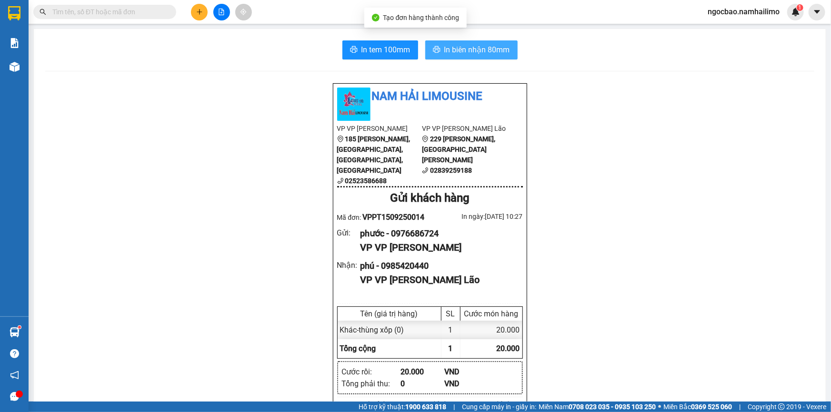
click at [464, 48] on span "In biên nhận 80mm" at bounding box center [477, 50] width 66 height 12
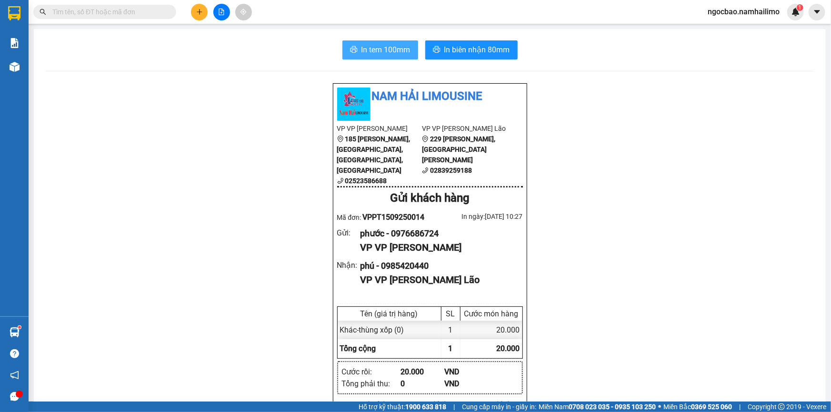
click at [389, 50] on span "In tem 100mm" at bounding box center [385, 50] width 49 height 12
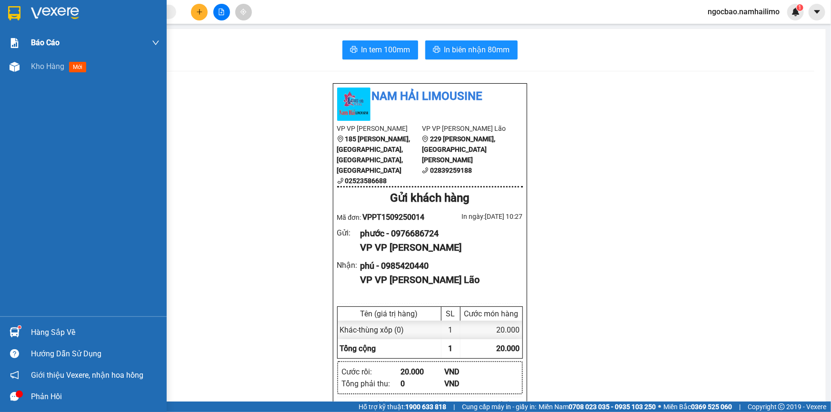
drag, startPoint x: 52, startPoint y: 70, endPoint x: 74, endPoint y: 40, distance: 36.7
click at [52, 69] on span "Kho hàng" at bounding box center [47, 66] width 33 height 9
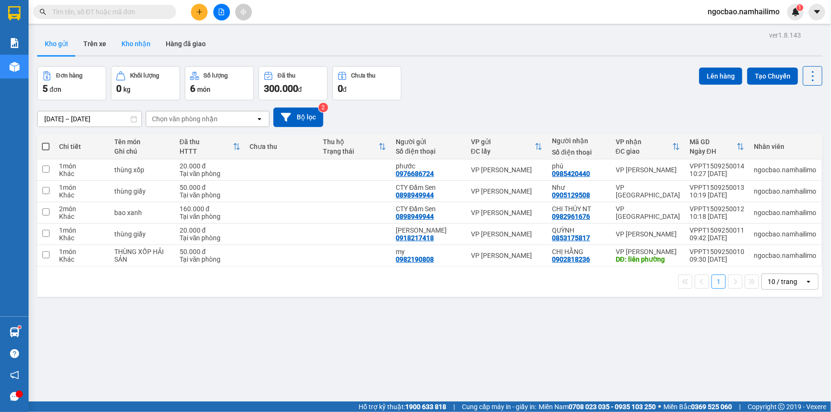
click at [140, 45] on button "Kho nhận" at bounding box center [136, 43] width 44 height 23
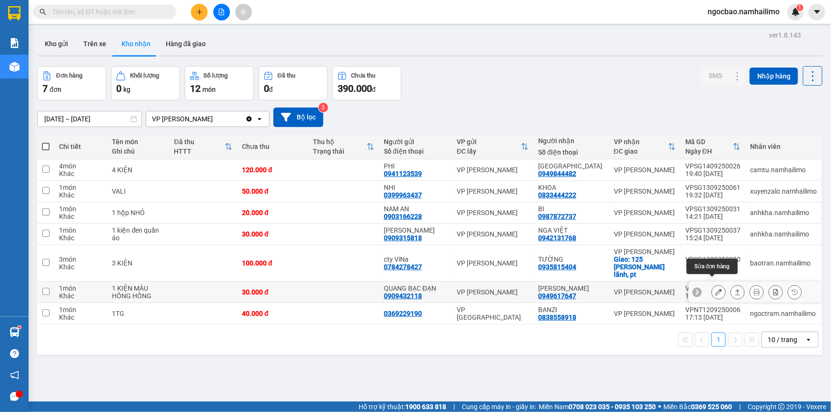
click at [715, 289] on icon at bounding box center [718, 292] width 7 height 7
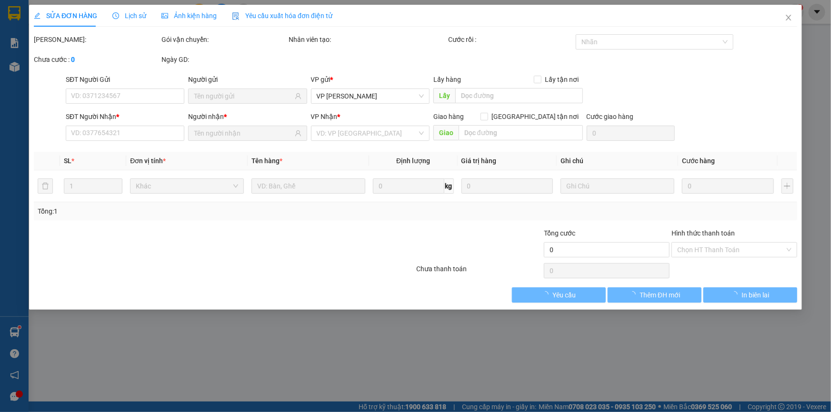
type input "0909432118"
type input "QUANG BẠC ĐẠN"
type input "0949617647"
type input "[PERSON_NAME]"
type input "30.000"
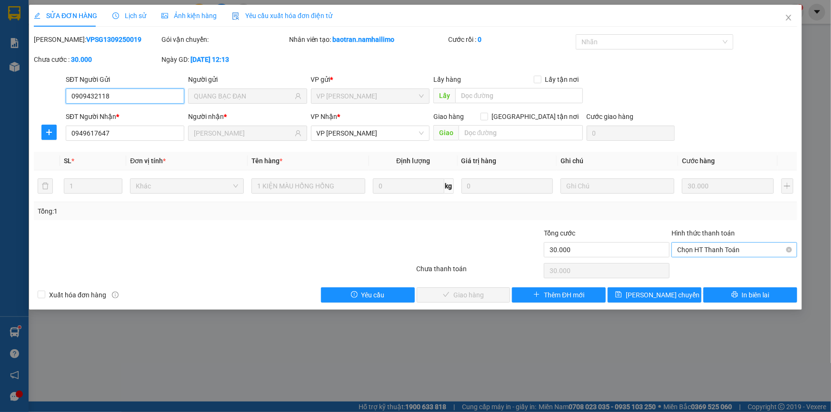
click at [705, 248] on span "Chọn HT Thanh Toán" at bounding box center [734, 250] width 114 height 14
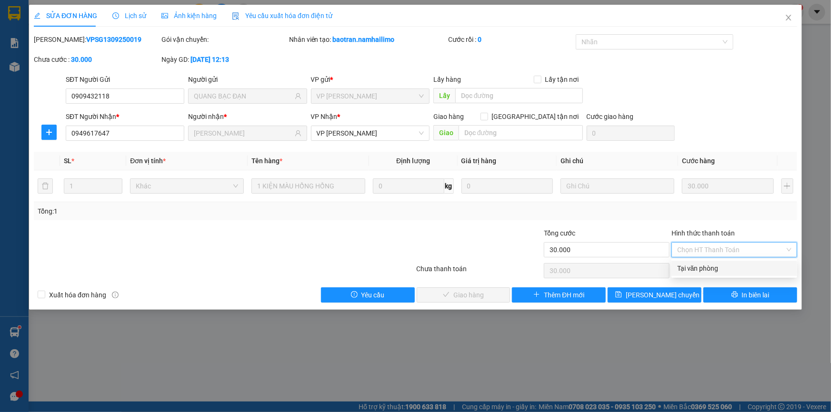
click at [700, 268] on div "Tại văn phòng" at bounding box center [734, 268] width 114 height 10
type input "0"
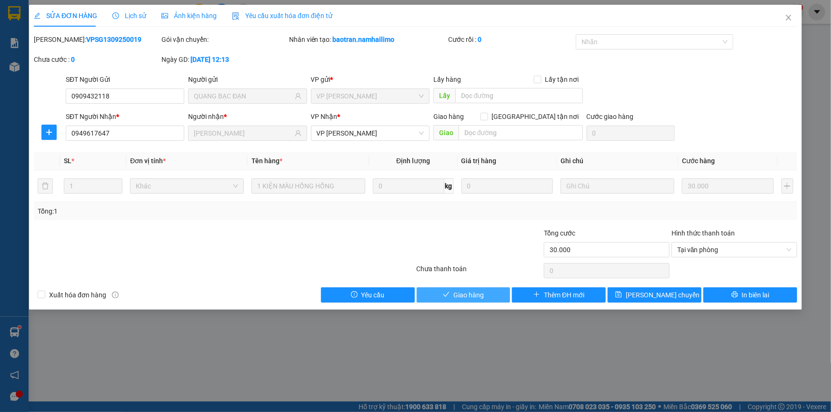
drag, startPoint x: 471, startPoint y: 295, endPoint x: 472, endPoint y: 288, distance: 7.7
click at [471, 295] on span "Giao hàng" at bounding box center [468, 295] width 30 height 10
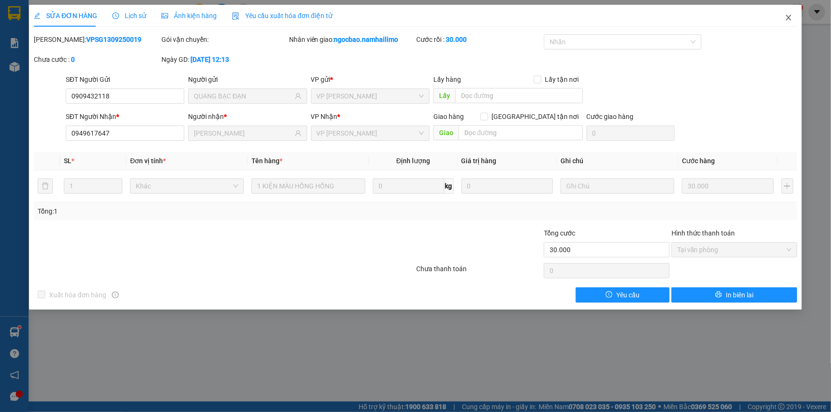
click at [787, 18] on icon "close" at bounding box center [789, 18] width 8 height 8
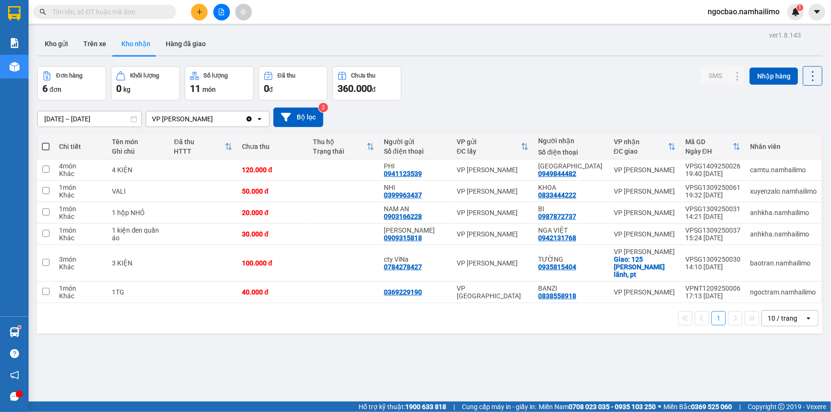
click at [128, 40] on button "Kho nhận" at bounding box center [136, 43] width 44 height 23
click at [254, 45] on div "Kho gửi Trên xe Kho nhận Hàng đã giao" at bounding box center [429, 44] width 785 height 25
drag, startPoint x: 167, startPoint y: 46, endPoint x: 172, endPoint y: 45, distance: 5.7
click at [169, 46] on button "Hàng đã giao" at bounding box center [185, 43] width 55 height 23
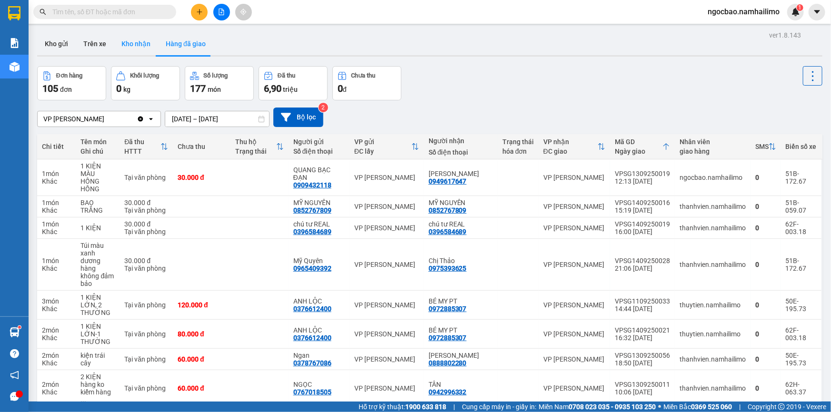
click at [133, 42] on button "Kho nhận" at bounding box center [136, 43] width 44 height 23
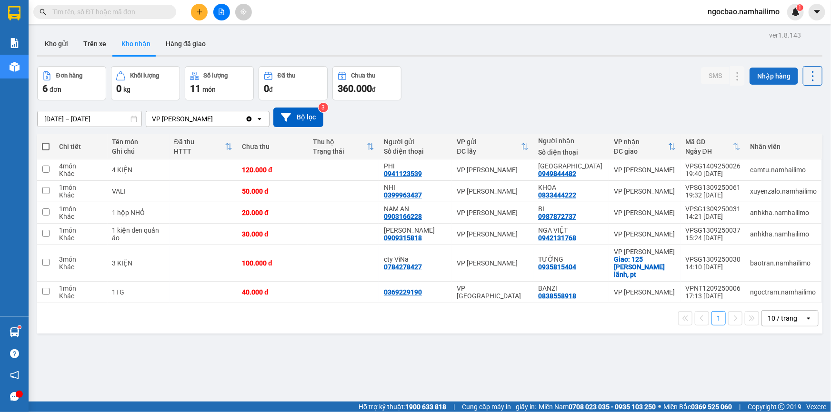
click at [759, 74] on button "Nhập hàng" at bounding box center [773, 76] width 49 height 17
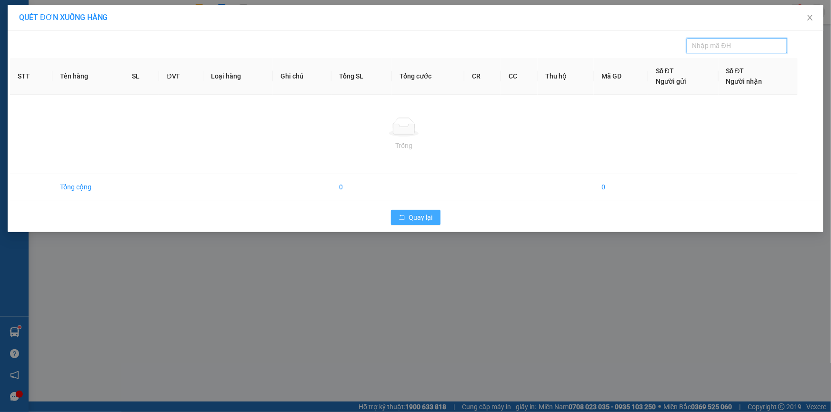
click at [409, 216] on span "Quay lại" at bounding box center [421, 217] width 24 height 10
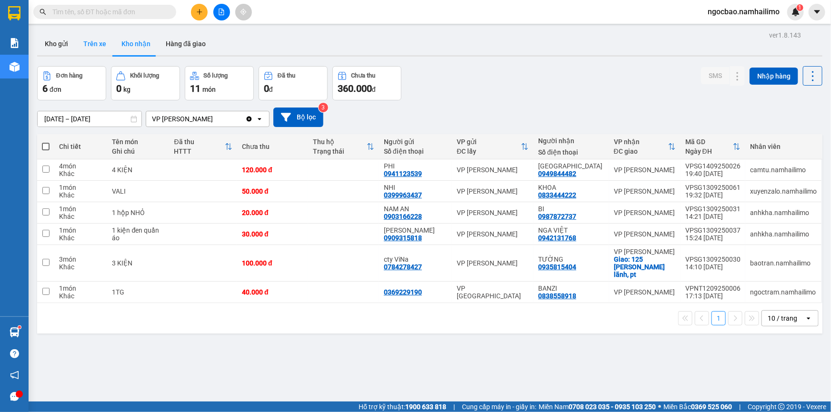
click at [100, 47] on button "Trên xe" at bounding box center [95, 43] width 38 height 23
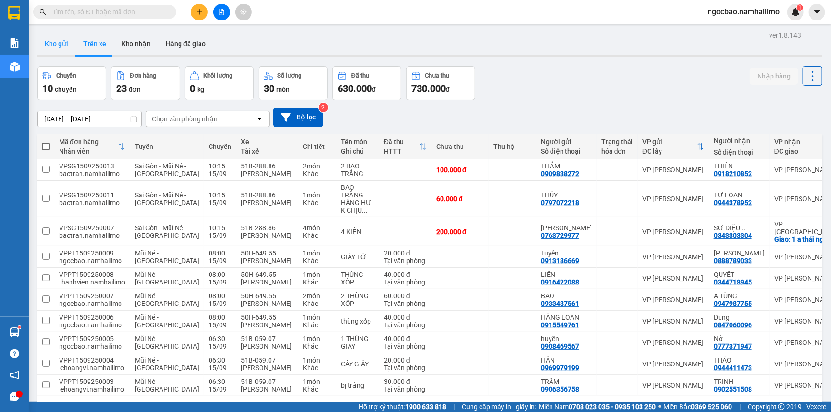
click at [56, 44] on button "Kho gửi" at bounding box center [56, 43] width 39 height 23
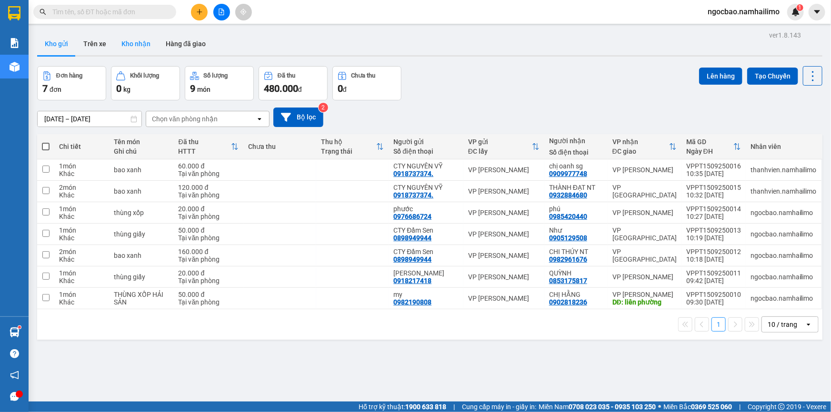
click at [134, 42] on button "Kho nhận" at bounding box center [136, 43] width 44 height 23
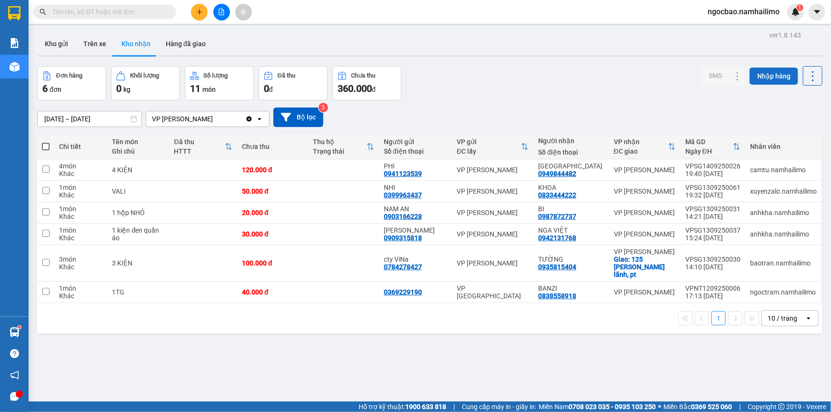
click at [774, 77] on button "Nhập hàng" at bounding box center [773, 76] width 49 height 17
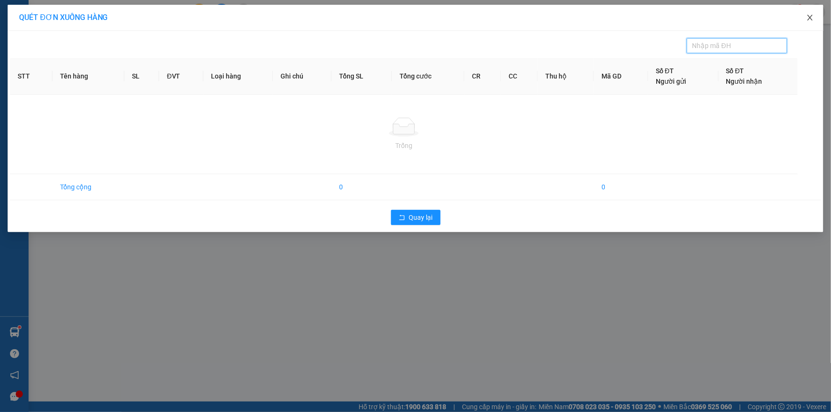
drag, startPoint x: 811, startPoint y: 17, endPoint x: 804, endPoint y: 15, distance: 7.4
click at [811, 17] on icon "close" at bounding box center [810, 18] width 8 height 8
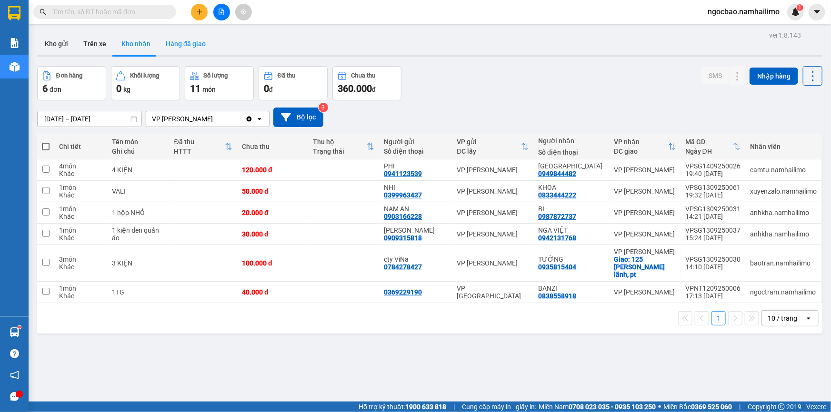
click at [188, 46] on button "Hàng đã giao" at bounding box center [185, 43] width 55 height 23
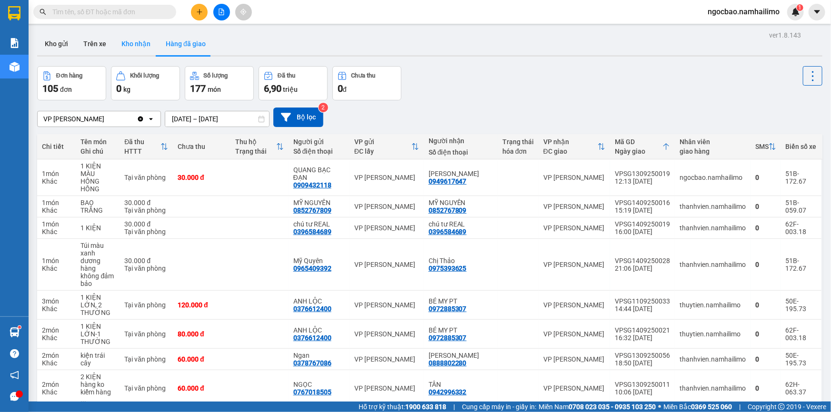
click at [129, 43] on button "Kho nhận" at bounding box center [136, 43] width 44 height 23
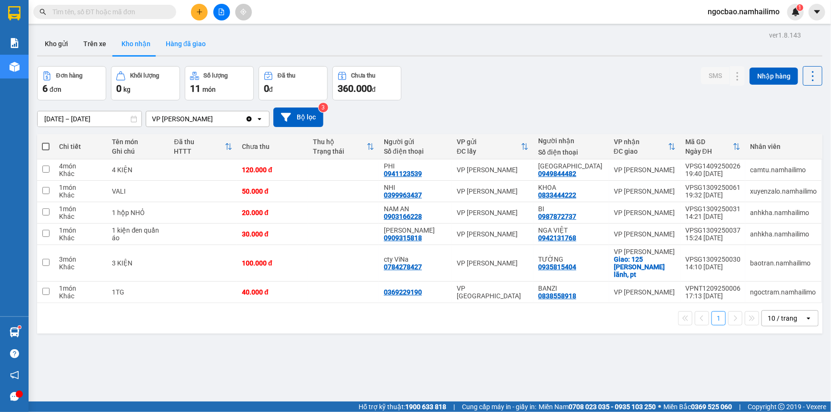
click at [180, 45] on button "Hàng đã giao" at bounding box center [185, 43] width 55 height 23
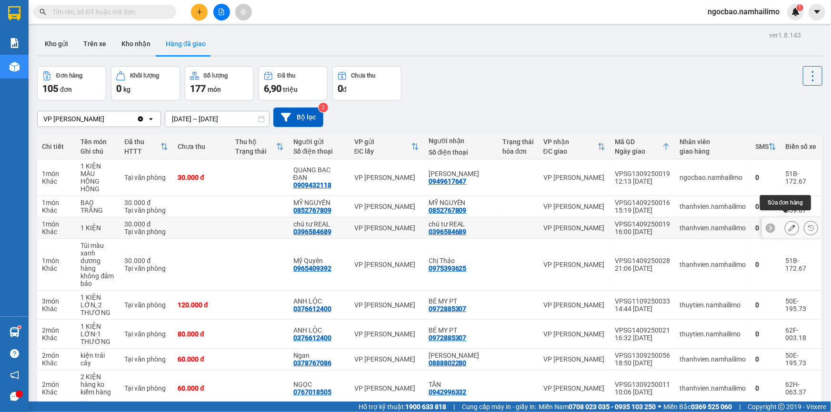
click at [788, 225] on icon at bounding box center [791, 228] width 7 height 7
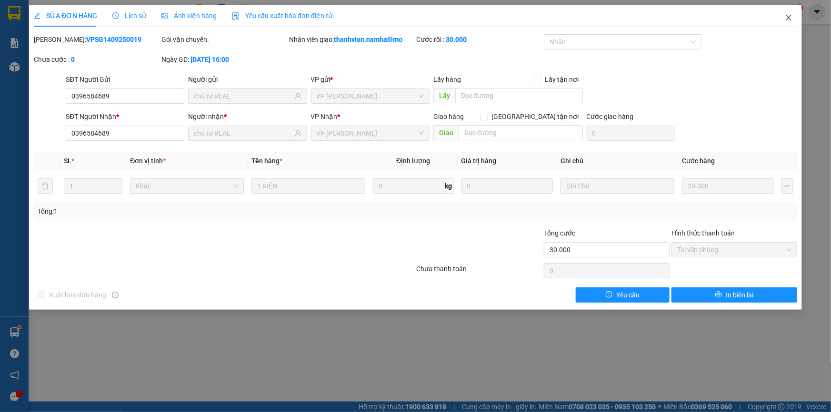
click at [791, 18] on icon "close" at bounding box center [789, 18] width 8 height 8
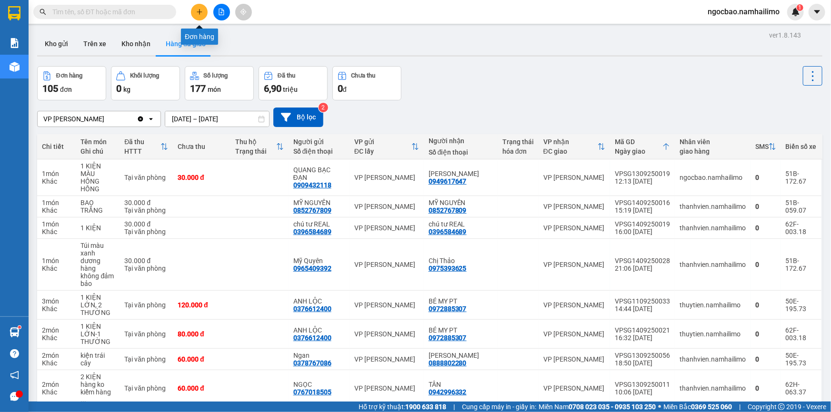
click at [204, 8] on button at bounding box center [199, 12] width 17 height 17
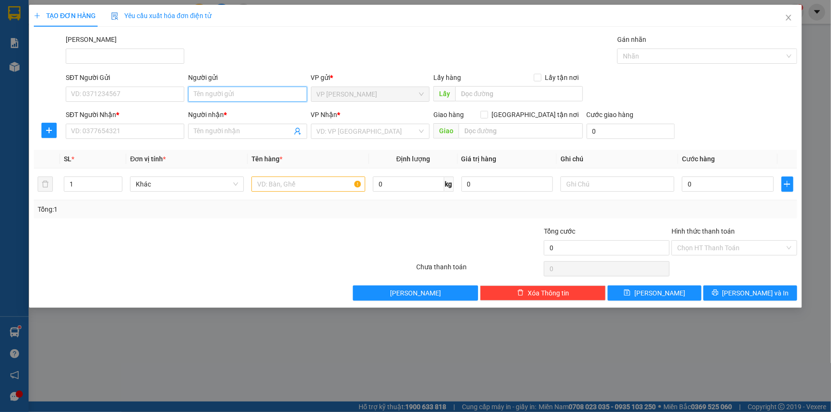
click at [218, 96] on input "Người gửi" at bounding box center [247, 94] width 119 height 15
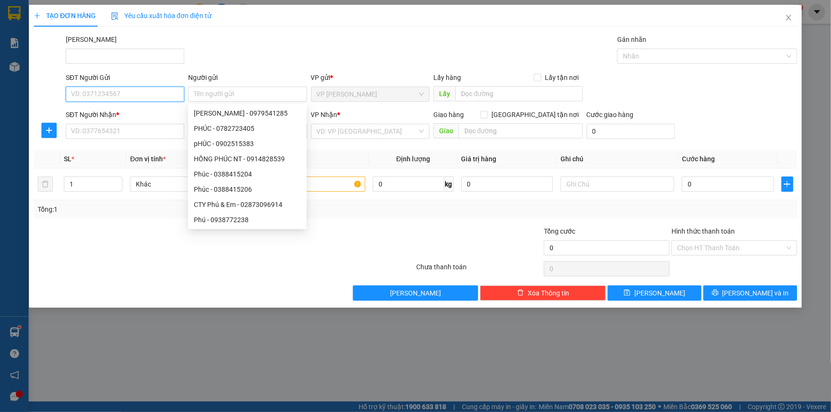
click at [96, 95] on input "SĐT Người Gửi" at bounding box center [125, 94] width 119 height 15
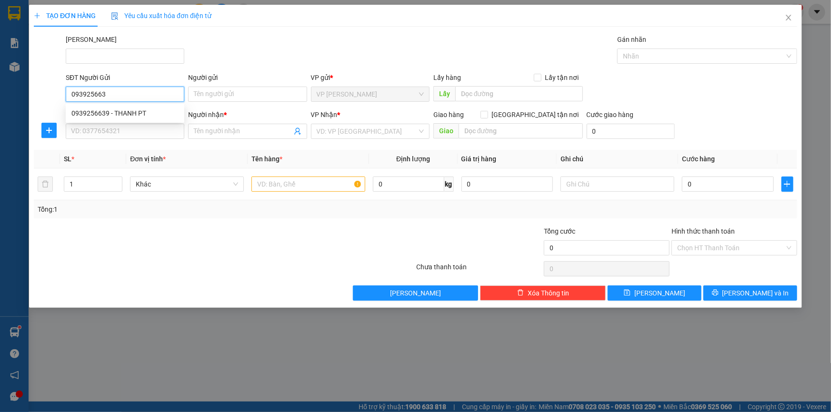
type input "0939256639"
drag, startPoint x: 123, startPoint y: 113, endPoint x: 125, endPoint y: 108, distance: 6.2
click at [124, 112] on div "0939256639 - THANH PT" at bounding box center [124, 113] width 107 height 10
type input "THANH PT"
type input "0935700998"
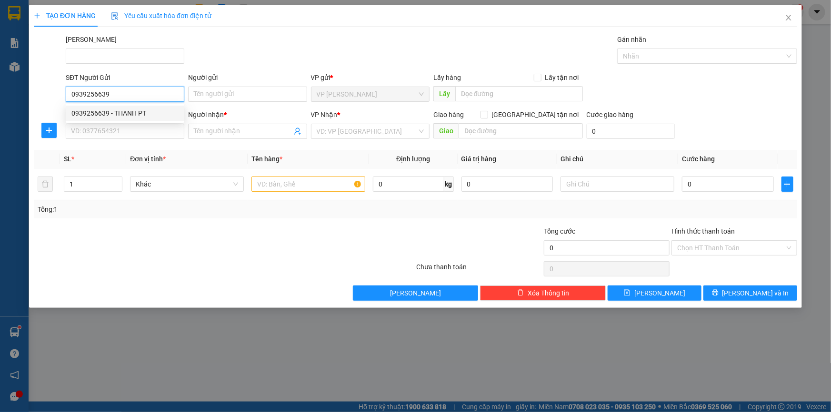
type input "CHỊ QUYÊN NT"
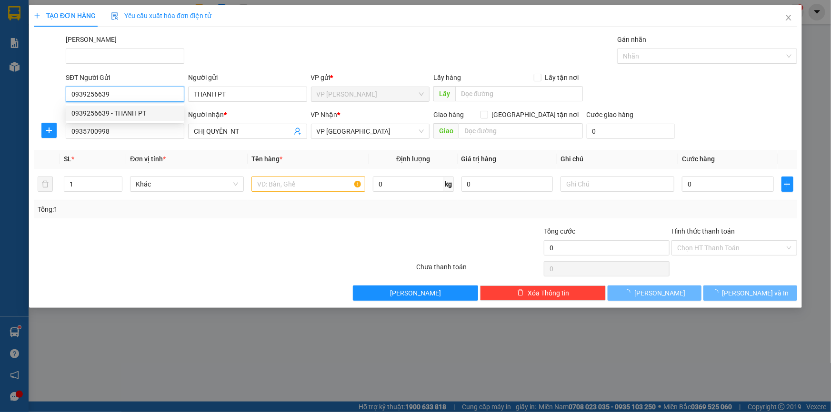
type input "50.000"
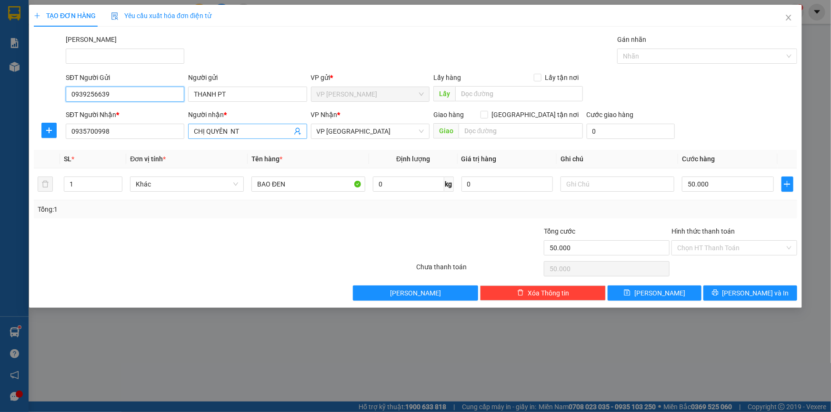
type input "0939256639"
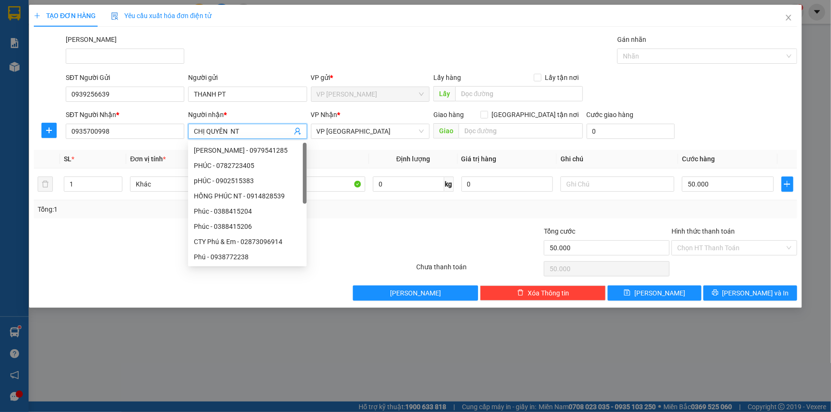
drag, startPoint x: 248, startPoint y: 134, endPoint x: 191, endPoint y: 130, distance: 56.7
click at [191, 130] on span "CHỊ QUYÊN NT" at bounding box center [247, 131] width 119 height 15
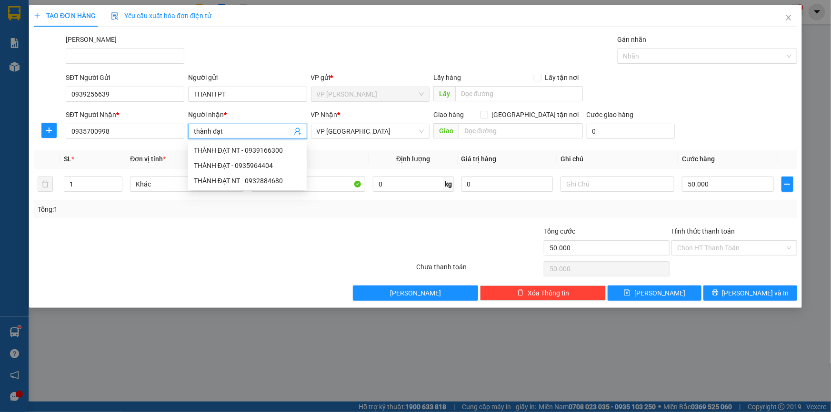
type input "thành đạt"
click at [237, 150] on div "THÀNH ĐẠT - 0977421427" at bounding box center [247, 150] width 107 height 10
type input "0977421427"
click at [238, 131] on input "THÀNH ĐẠT" at bounding box center [243, 131] width 98 height 10
type input "THÀNH ĐẠT nt"
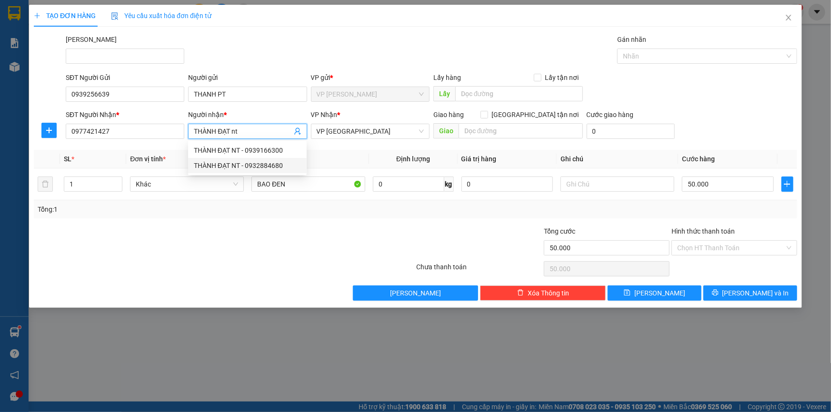
click at [247, 165] on div "THÀNH ĐẠT NT - 0932884680" at bounding box center [247, 165] width 107 height 10
type input "0932884680"
type input "THÀNH ĐẠT NT"
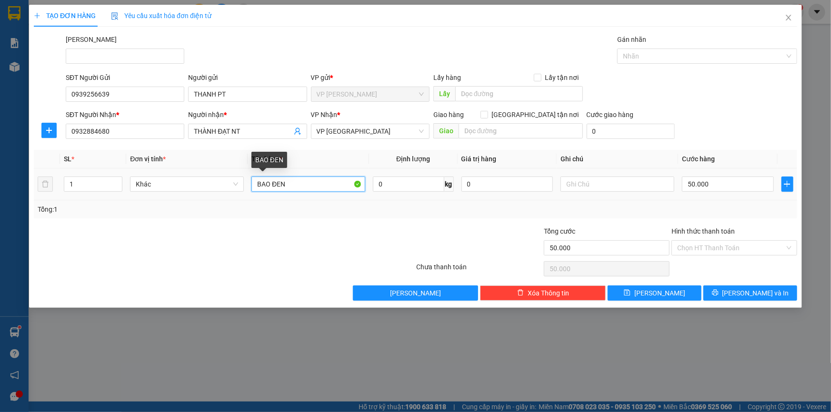
drag, startPoint x: 294, startPoint y: 185, endPoint x: 270, endPoint y: 191, distance: 24.5
click at [273, 186] on input "BAO ĐEN" at bounding box center [308, 184] width 114 height 15
type input "BAO trắng"
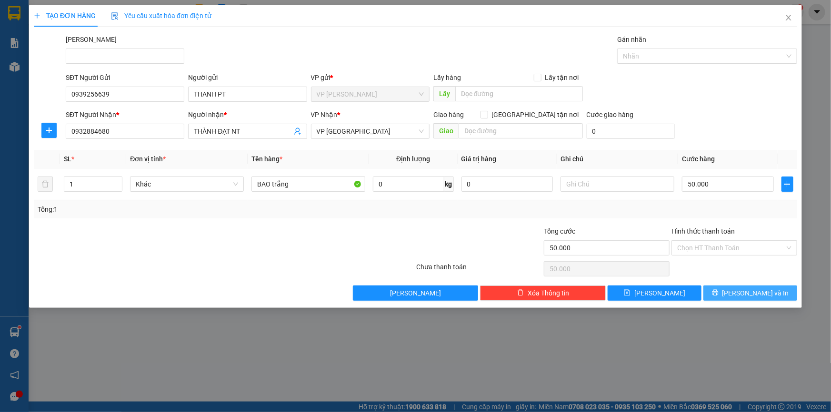
click at [744, 294] on span "[PERSON_NAME] và In" at bounding box center [755, 293] width 67 height 10
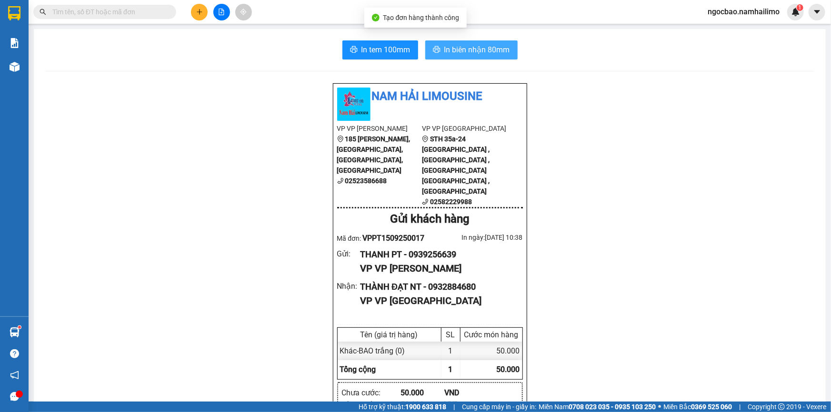
drag, startPoint x: 480, startPoint y: 48, endPoint x: 494, endPoint y: 38, distance: 16.7
click at [481, 48] on span "In biên nhận 80mm" at bounding box center [477, 50] width 66 height 12
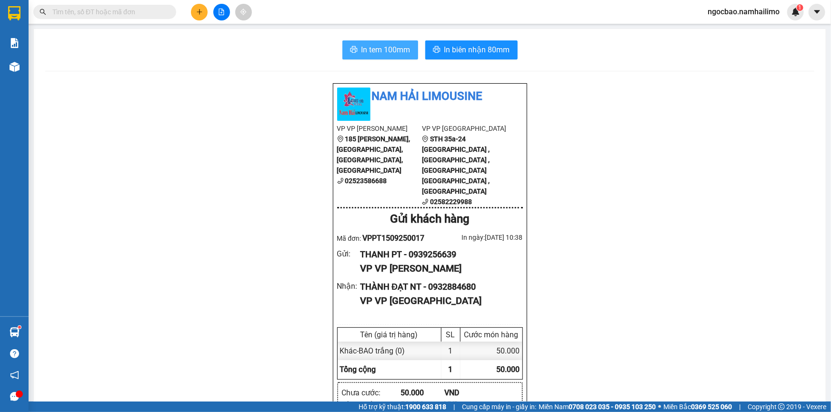
click at [377, 44] on span "In tem 100mm" at bounding box center [385, 50] width 49 height 12
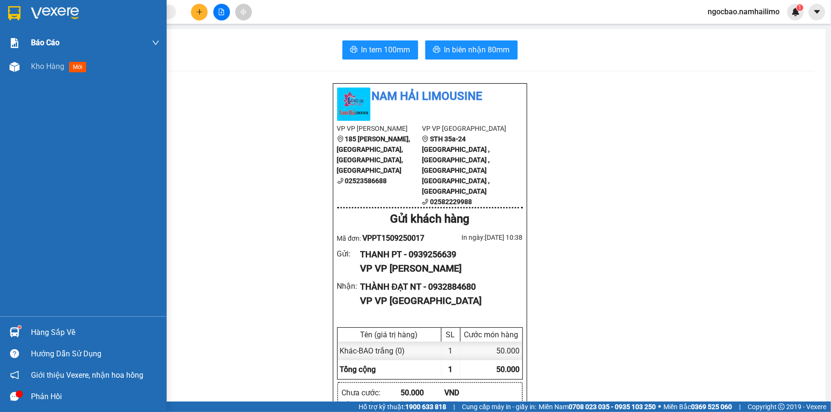
drag, startPoint x: 41, startPoint y: 65, endPoint x: 124, endPoint y: 53, distance: 83.3
click at [42, 66] on span "Kho hàng" at bounding box center [47, 66] width 33 height 9
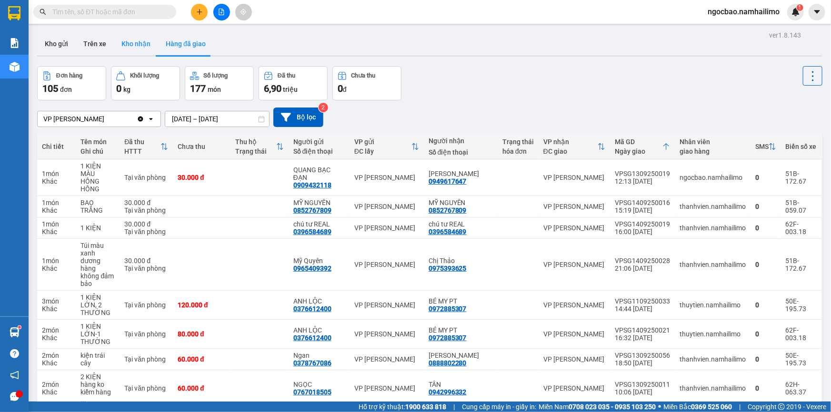
click at [142, 43] on button "Kho nhận" at bounding box center [136, 43] width 44 height 23
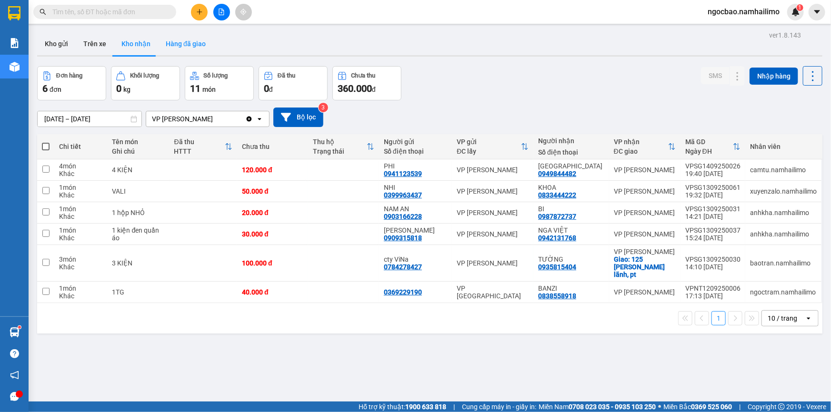
click at [177, 43] on button "Hàng đã giao" at bounding box center [185, 43] width 55 height 23
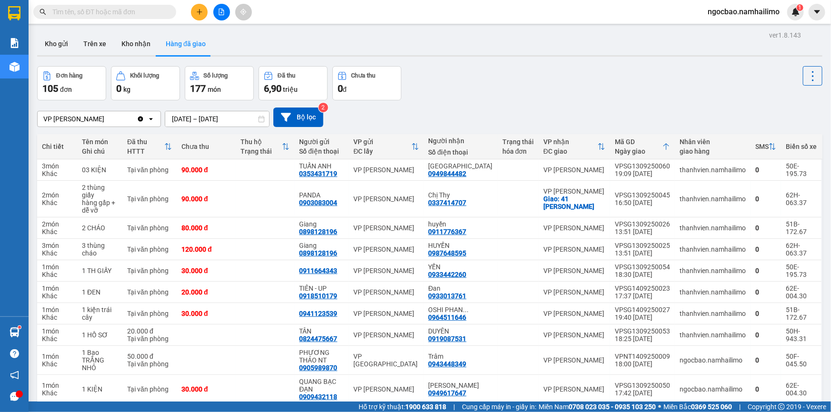
click at [628, 412] on button "2" at bounding box center [635, 419] width 14 height 14
click at [611, 412] on button "1" at bounding box center [618, 419] width 14 height 14
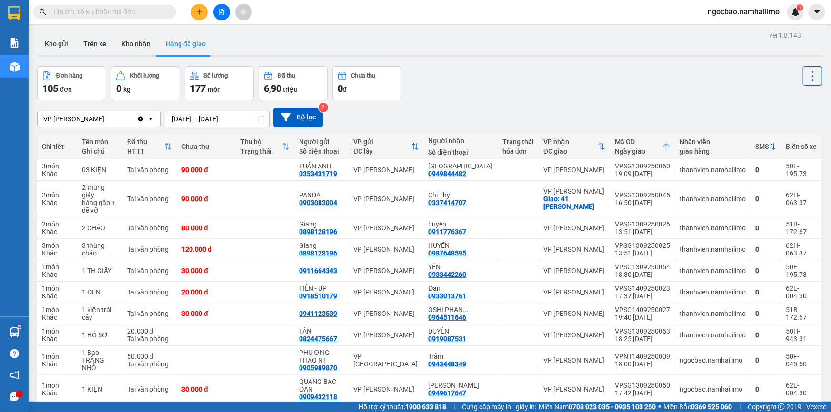
click at [645, 412] on button "3" at bounding box center [652, 419] width 14 height 14
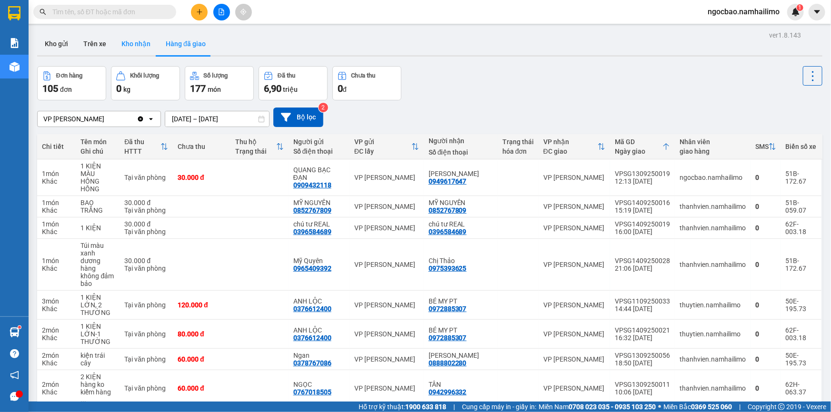
click at [135, 43] on button "Kho nhận" at bounding box center [136, 43] width 44 height 23
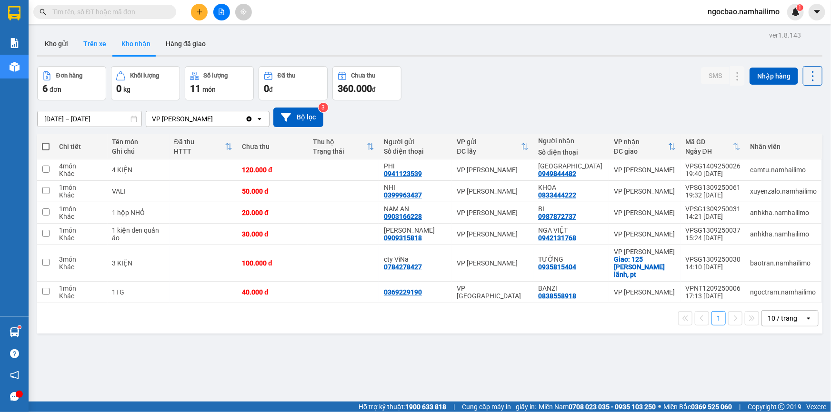
click at [95, 41] on button "Trên xe" at bounding box center [95, 43] width 38 height 23
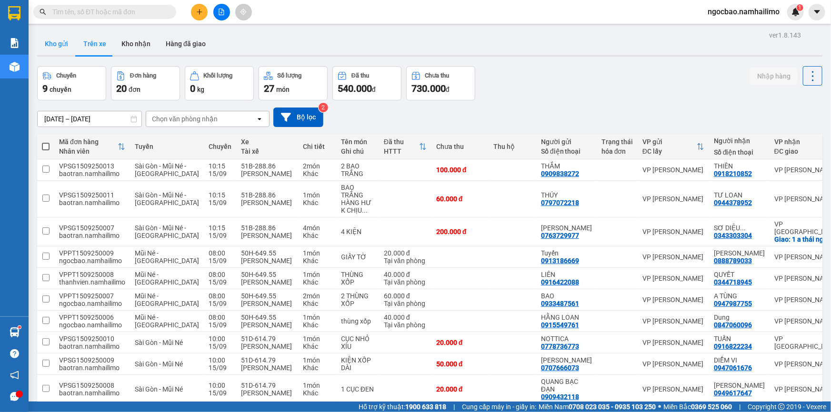
click at [57, 42] on button "Kho gửi" at bounding box center [56, 43] width 39 height 23
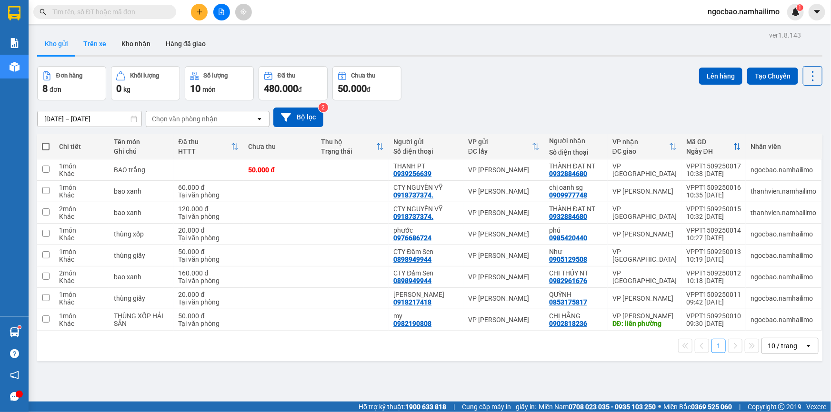
click at [107, 45] on button "Trên xe" at bounding box center [95, 43] width 38 height 23
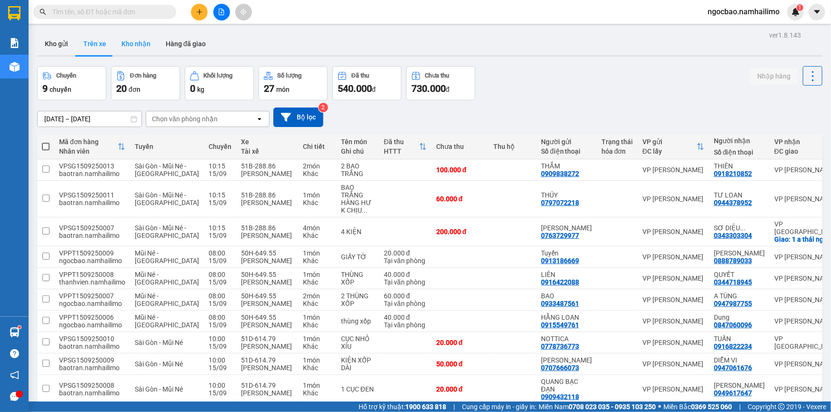
click at [133, 47] on button "Kho nhận" at bounding box center [136, 43] width 44 height 23
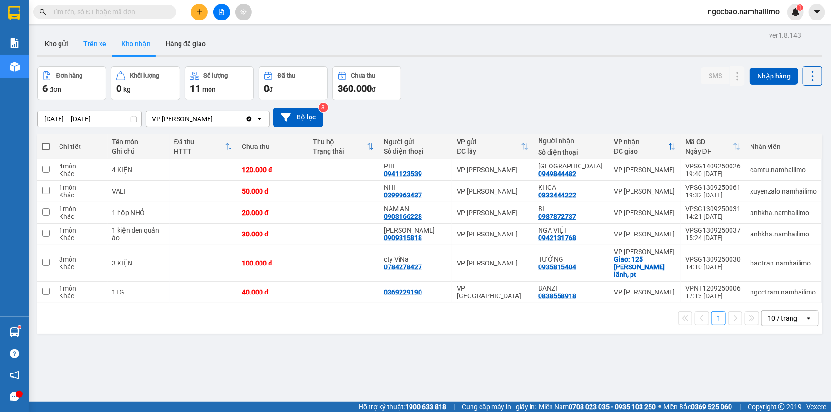
click at [95, 45] on button "Trên xe" at bounding box center [95, 43] width 38 height 23
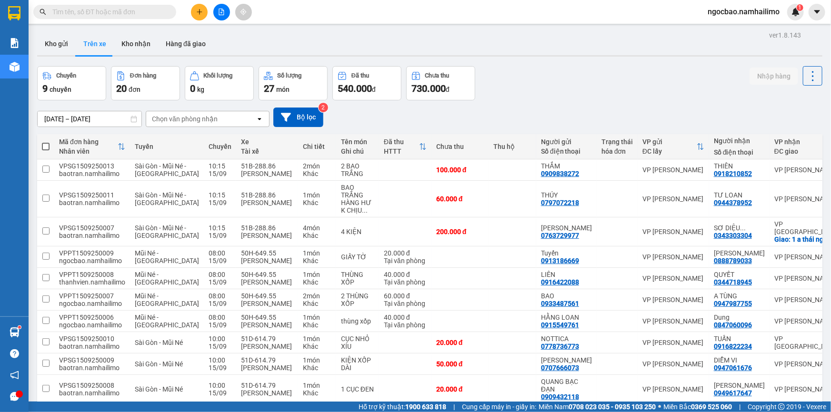
click at [210, 119] on div "Chọn văn phòng nhận" at bounding box center [185, 119] width 66 height 10
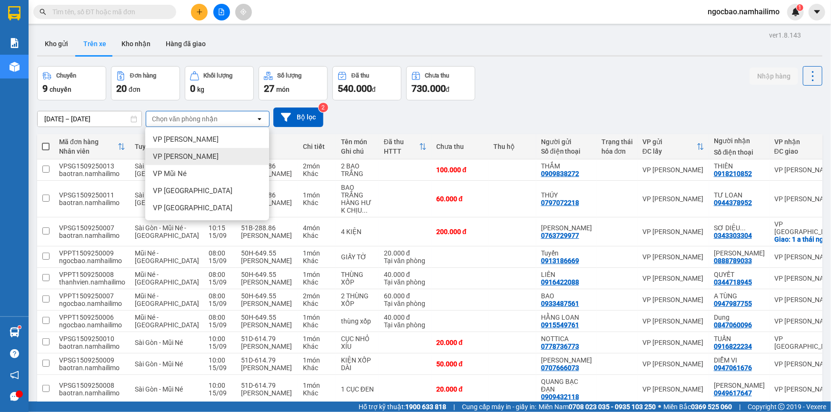
click at [191, 158] on span "VP [PERSON_NAME]" at bounding box center [186, 157] width 66 height 10
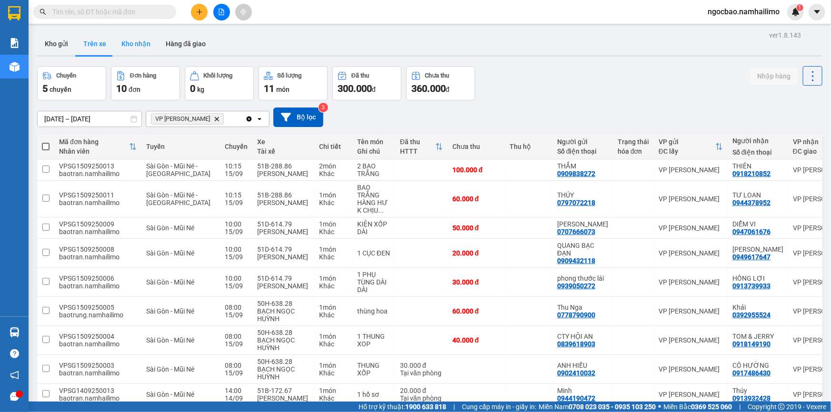
click at [136, 43] on button "Kho nhận" at bounding box center [136, 43] width 44 height 23
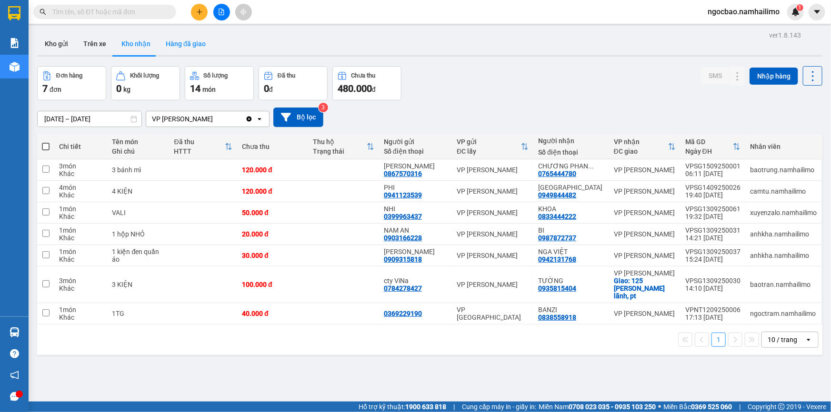
click at [195, 43] on button "Hàng đã giao" at bounding box center [185, 43] width 55 height 23
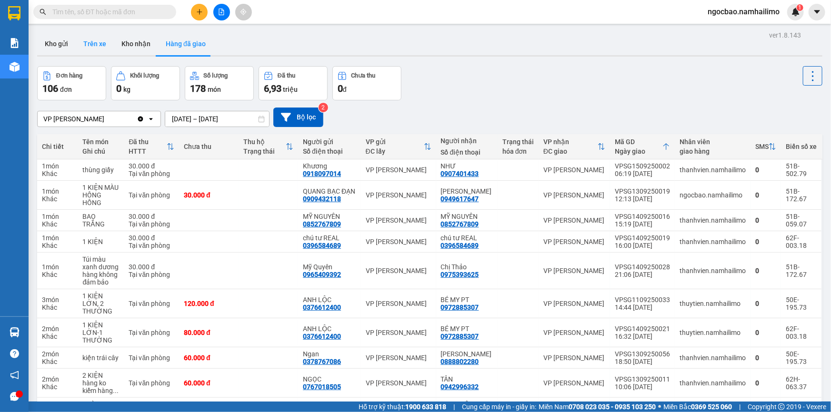
drag, startPoint x: 92, startPoint y: 43, endPoint x: 81, endPoint y: 44, distance: 11.5
click at [82, 45] on button "Trên xe" at bounding box center [95, 43] width 38 height 23
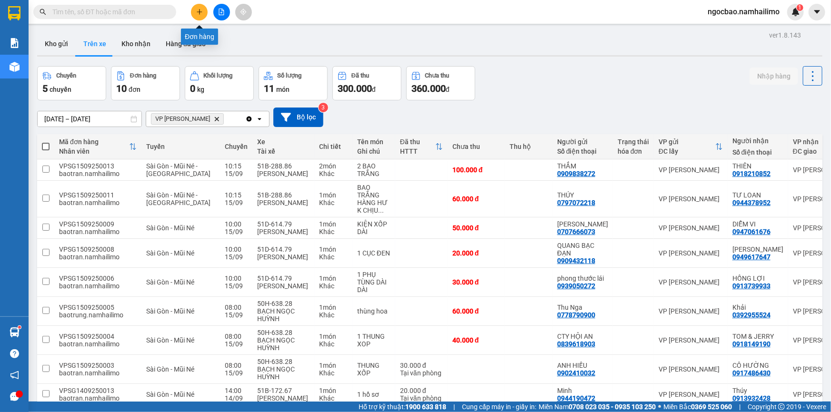
click at [202, 12] on icon "plus" at bounding box center [199, 12] width 7 height 7
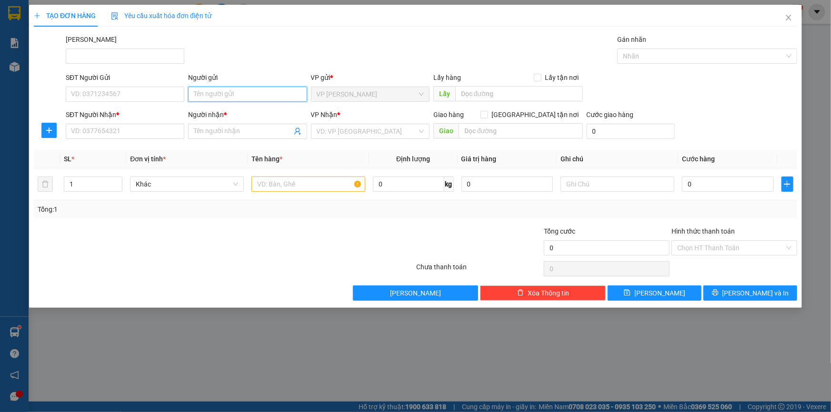
click at [227, 101] on input "Người gửi" at bounding box center [247, 94] width 119 height 15
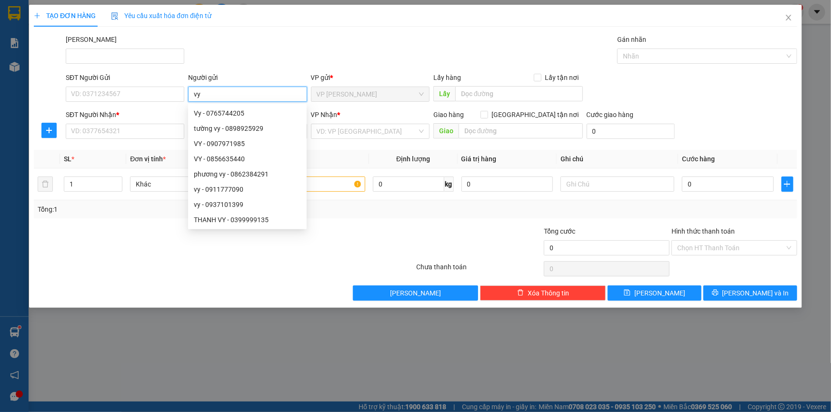
type input "v"
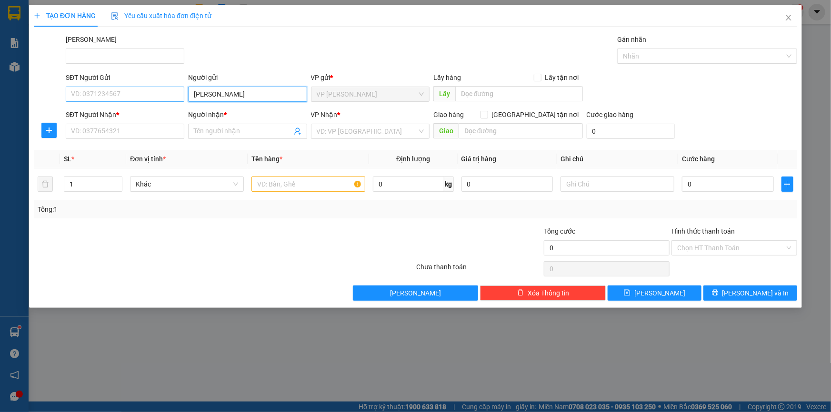
type input "[PERSON_NAME]"
click at [116, 98] on input "SĐT Người Gửi" at bounding box center [125, 94] width 119 height 15
drag, startPoint x: 789, startPoint y: 19, endPoint x: 727, endPoint y: 5, distance: 63.0
click at [788, 18] on icon "close" at bounding box center [787, 18] width 5 height 6
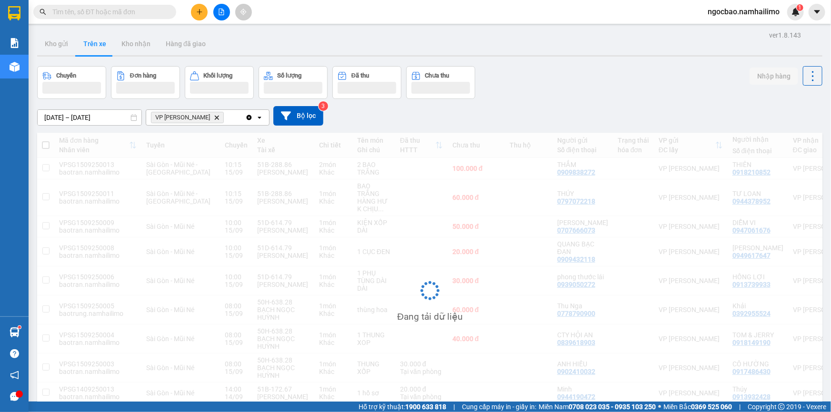
click at [110, 11] on input "text" at bounding box center [108, 12] width 112 height 10
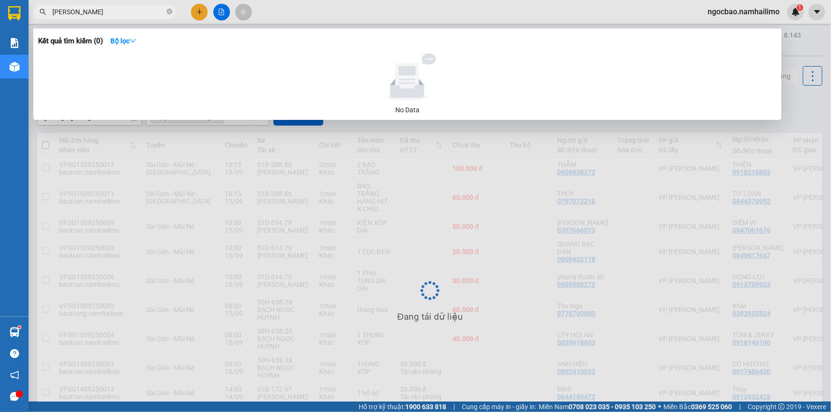
type input "XUÂN VY"
click at [200, 11] on div at bounding box center [415, 206] width 831 height 412
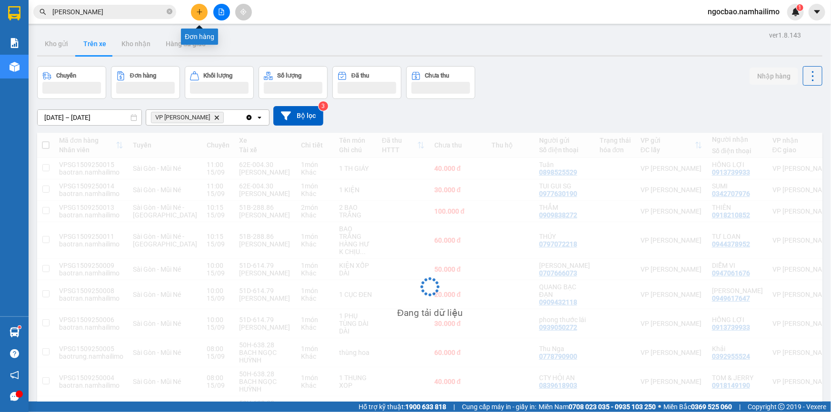
click at [203, 14] on button at bounding box center [199, 12] width 17 height 17
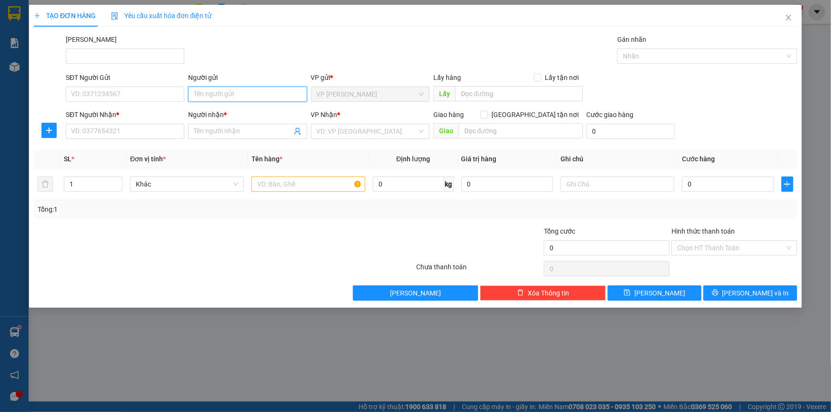
click at [251, 98] on input "Người gửi" at bounding box center [247, 94] width 119 height 15
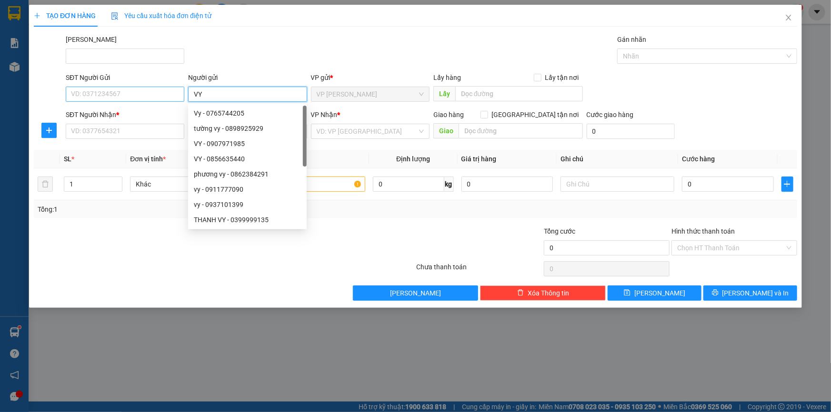
type input "VY"
click at [137, 93] on input "SĐT Người Gửi" at bounding box center [125, 94] width 119 height 15
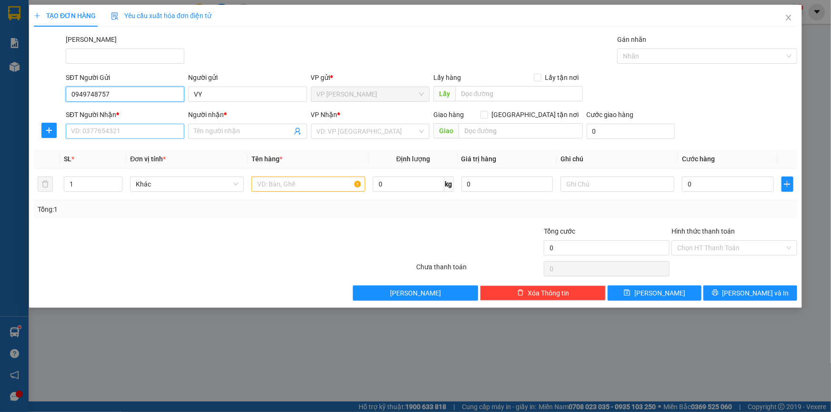
type input "0949748757"
click at [146, 135] on input "SĐT Người Nhận *" at bounding box center [125, 131] width 119 height 15
click at [217, 131] on input "Người nhận *" at bounding box center [243, 131] width 98 height 10
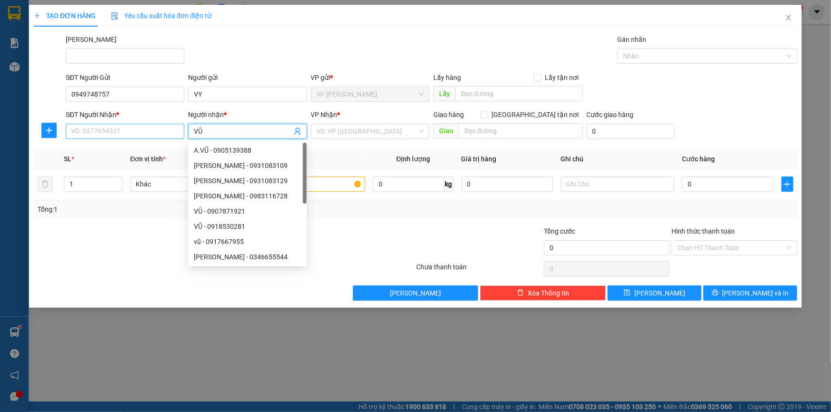
type input "VŨ"
click at [93, 129] on input "SĐT Người Nhận *" at bounding box center [125, 131] width 119 height 15
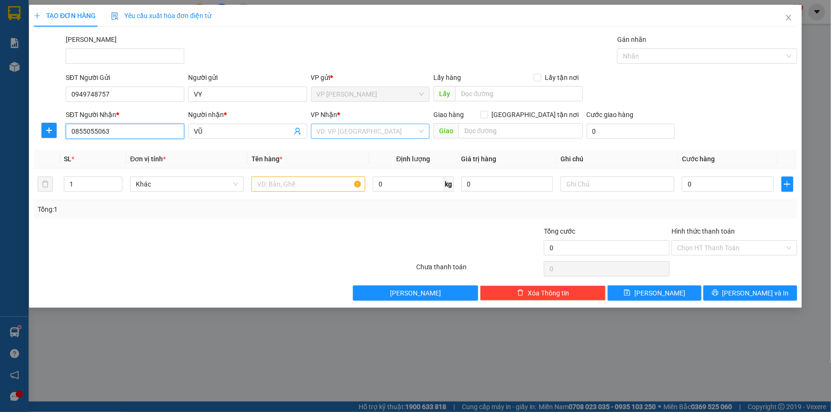
click at [419, 136] on div "VD: VP [GEOGRAPHIC_DATA]" at bounding box center [370, 131] width 119 height 15
type input "0855055063"
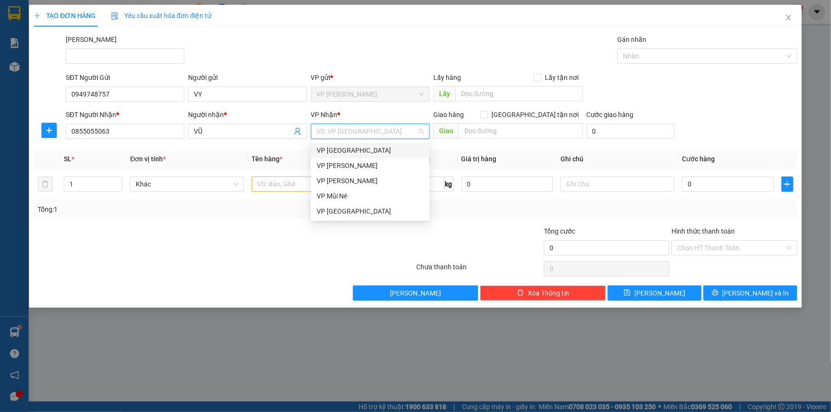
click at [369, 150] on div "VP [GEOGRAPHIC_DATA]" at bounding box center [370, 150] width 107 height 10
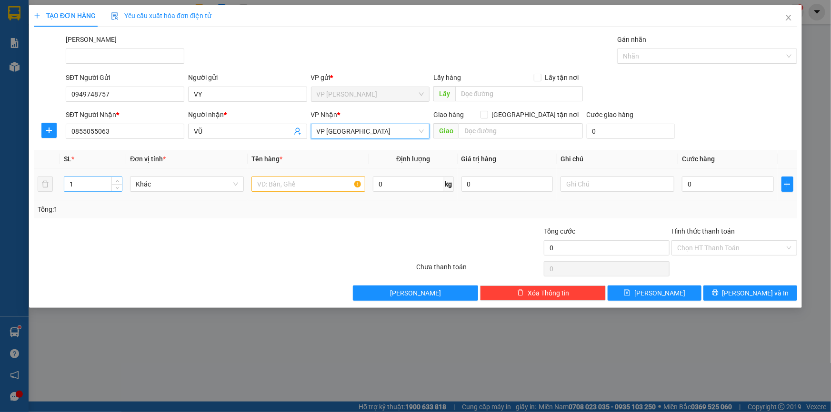
click at [86, 182] on input "1" at bounding box center [93, 184] width 58 height 14
drag, startPoint x: 76, startPoint y: 186, endPoint x: 95, endPoint y: 187, distance: 19.6
click at [69, 186] on input "1" at bounding box center [93, 184] width 58 height 14
type input "2"
click at [294, 186] on input "text" at bounding box center [308, 184] width 114 height 15
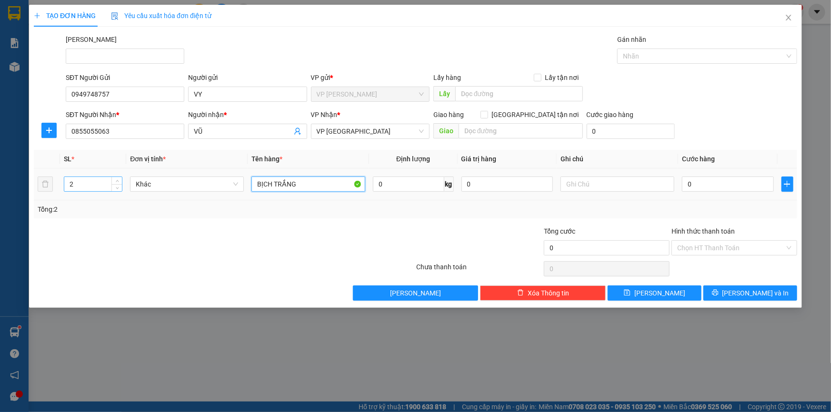
type input "BỊCH TRẮNG"
click at [69, 185] on input "2" at bounding box center [93, 184] width 58 height 14
type input "1"
click at [306, 185] on input "BỊCH TRẮNG" at bounding box center [308, 184] width 114 height 15
type input "BỊCH TRẮNG + THÙNG XỐP"
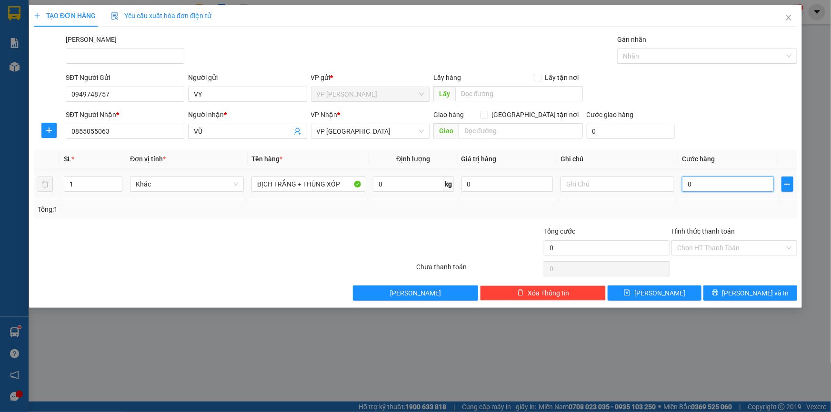
click at [707, 186] on input "0" at bounding box center [728, 184] width 92 height 15
type input "5"
type input "50"
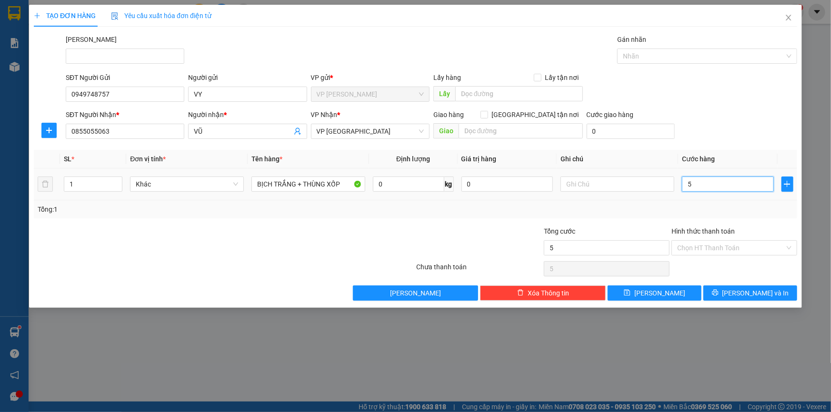
type input "50"
type input "50.000"
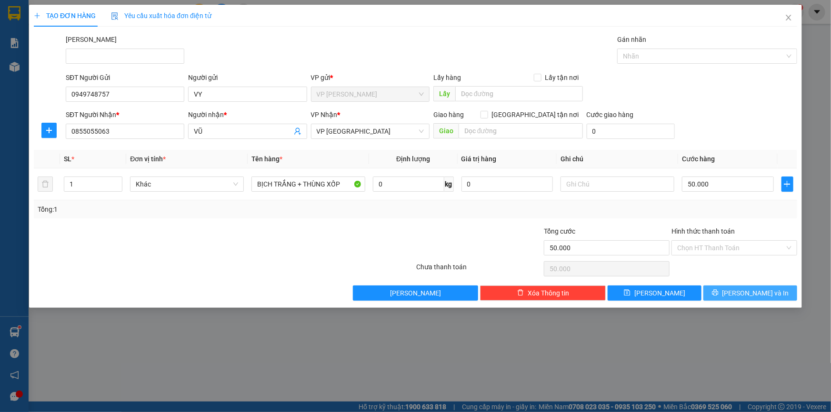
click at [747, 293] on span "[PERSON_NAME] và In" at bounding box center [755, 293] width 67 height 10
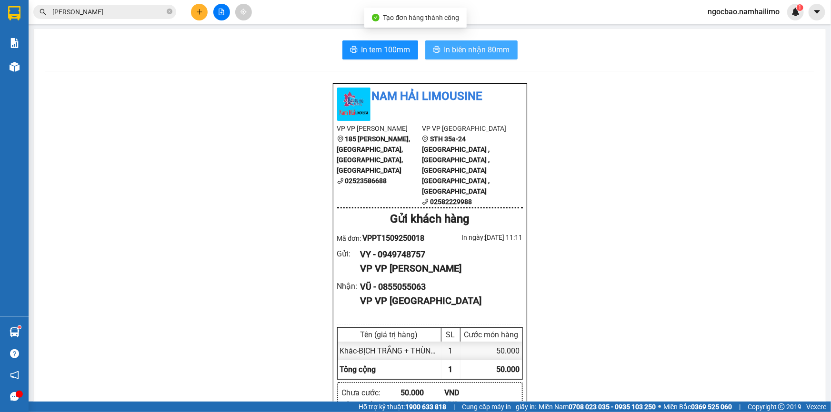
click at [462, 49] on span "In biên nhận 80mm" at bounding box center [477, 50] width 66 height 12
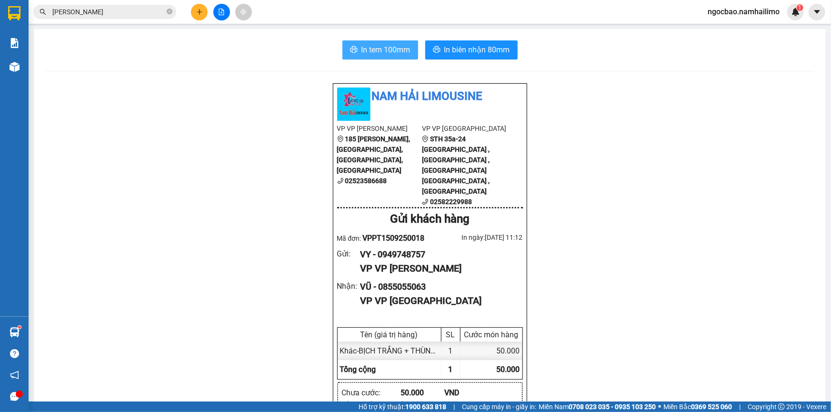
click at [392, 51] on span "In tem 100mm" at bounding box center [385, 50] width 49 height 12
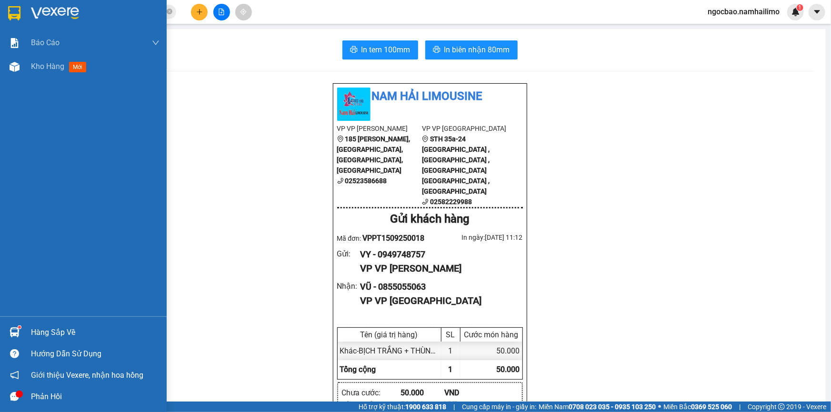
drag, startPoint x: 38, startPoint y: 67, endPoint x: 223, endPoint y: 28, distance: 189.1
click at [40, 67] on span "Kho hàng" at bounding box center [47, 66] width 33 height 9
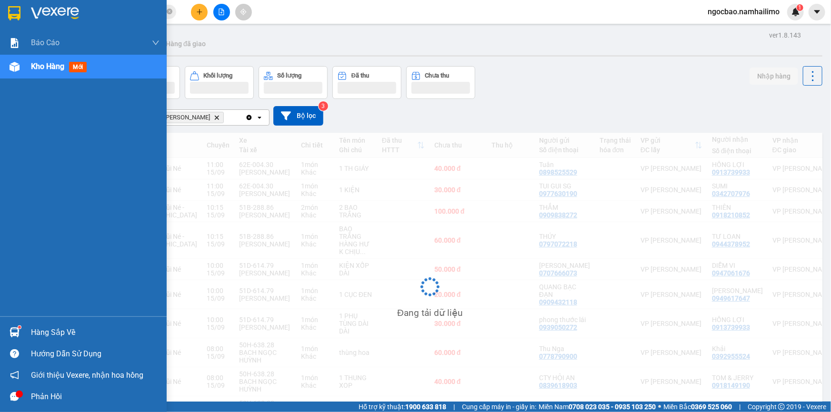
click at [43, 70] on span "Kho hàng" at bounding box center [47, 66] width 33 height 9
click at [43, 67] on span "Kho hàng" at bounding box center [47, 66] width 33 height 9
click at [43, 64] on span "Kho hàng" at bounding box center [47, 66] width 33 height 9
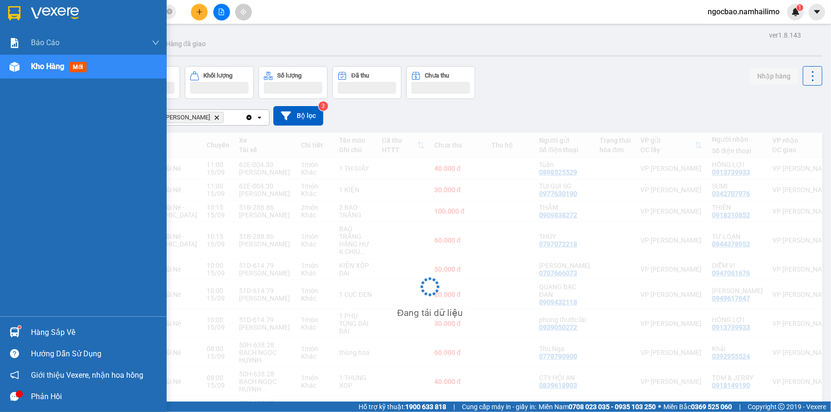
click at [43, 64] on span "Kho hàng" at bounding box center [47, 66] width 33 height 9
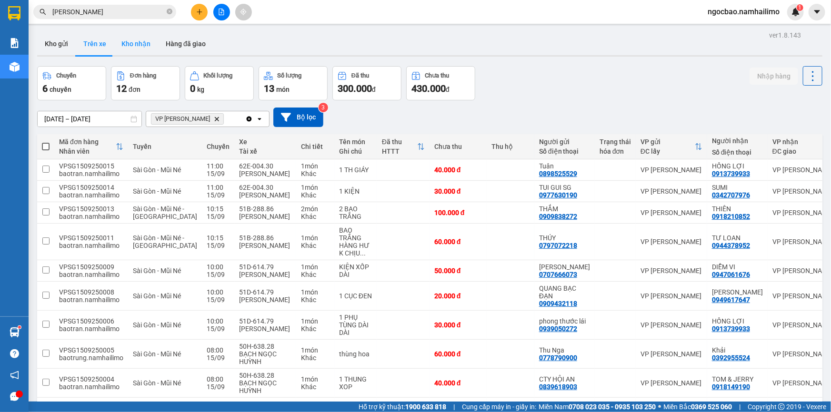
click at [134, 42] on button "Kho nhận" at bounding box center [136, 43] width 44 height 23
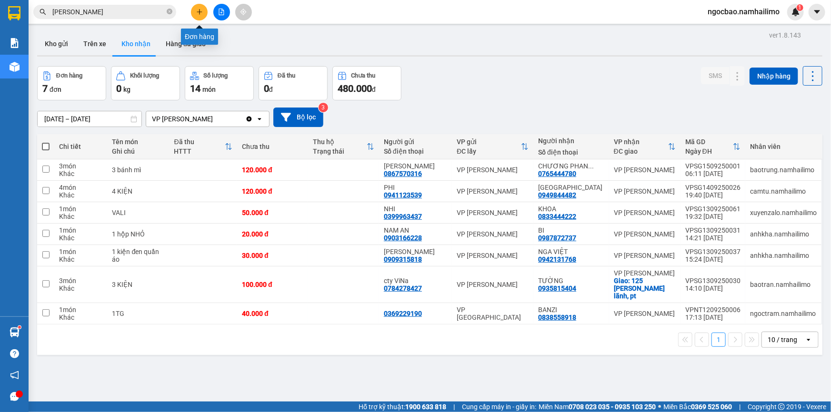
click at [203, 9] on button at bounding box center [199, 12] width 17 height 17
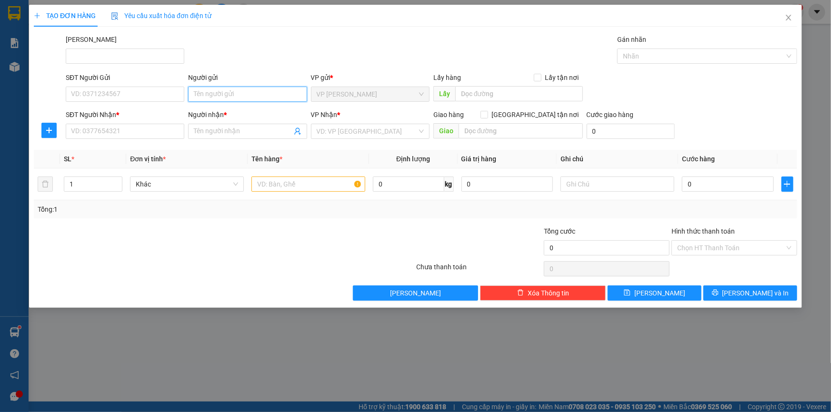
click at [215, 94] on input "Người gửi" at bounding box center [247, 94] width 119 height 15
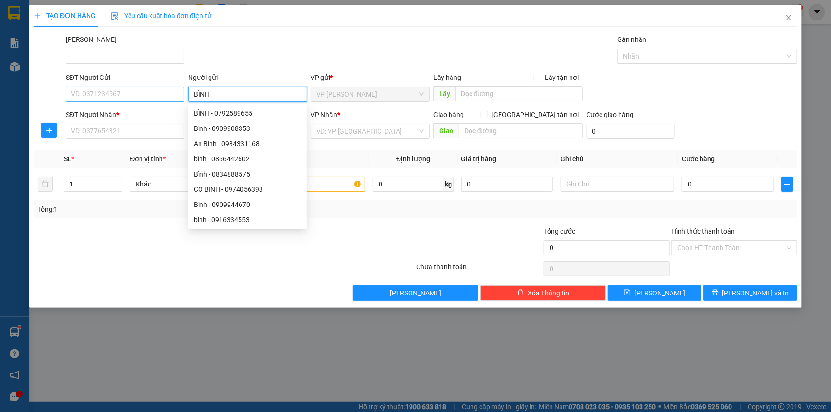
type input "BÌNH"
click at [141, 95] on input "SĐT Người Gửi" at bounding box center [125, 94] width 119 height 15
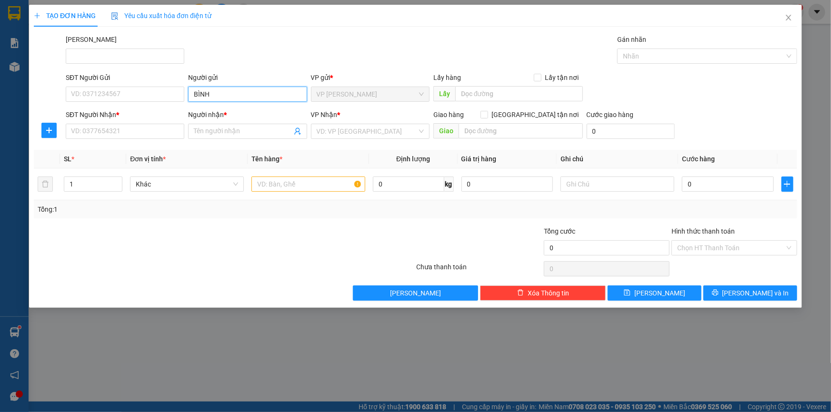
drag, startPoint x: 199, startPoint y: 95, endPoint x: 187, endPoint y: 93, distance: 13.0
click at [187, 94] on div "Người gửi BÌNH BÌNH" at bounding box center [247, 88] width 122 height 33
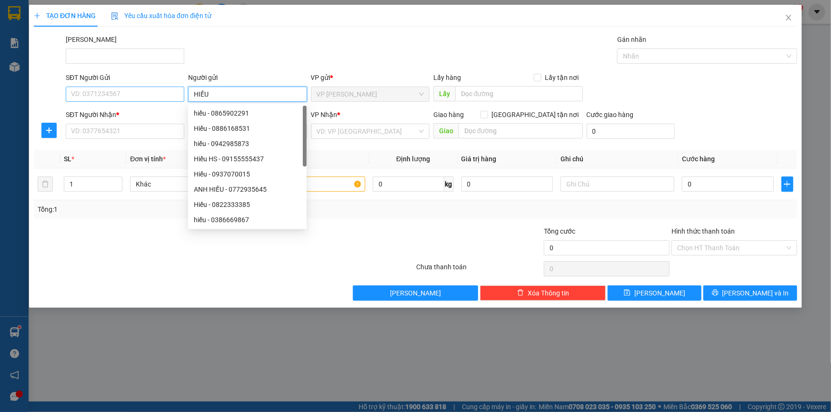
type input "HIẾU"
click at [169, 95] on input "SĐT Người Gửi" at bounding box center [125, 94] width 119 height 15
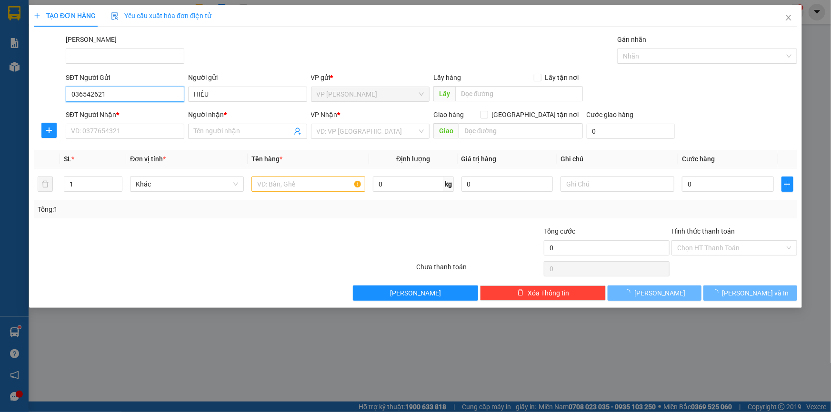
type input "0365426211"
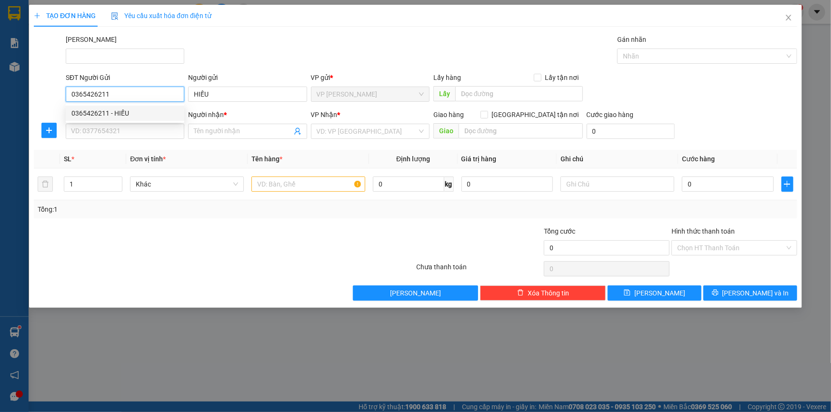
click at [149, 112] on div "0365426211 - HIẾU" at bounding box center [124, 113] width 107 height 10
type input "0784241520"
type input "BÌNH"
type input "40.000"
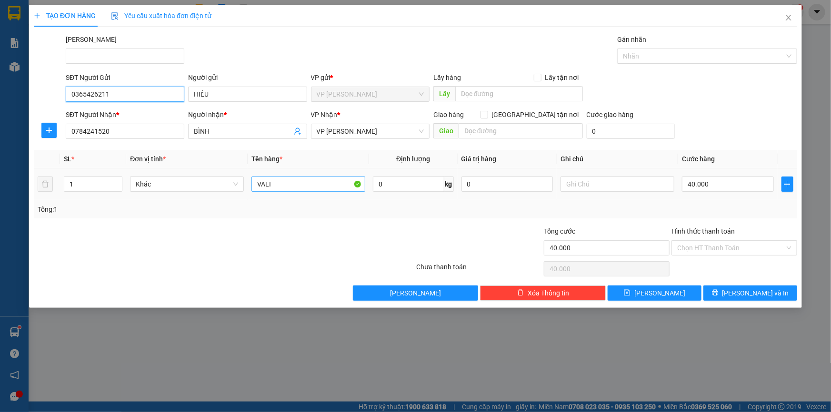
type input "0365426211"
drag, startPoint x: 279, startPoint y: 184, endPoint x: 239, endPoint y: 182, distance: 40.5
click at [237, 183] on tr "1 Khác VALI 0 kg 0 40.000" at bounding box center [415, 185] width 763 height 32
type input "THÙNG GIẤY"
click at [717, 186] on input "40.000" at bounding box center [728, 184] width 92 height 15
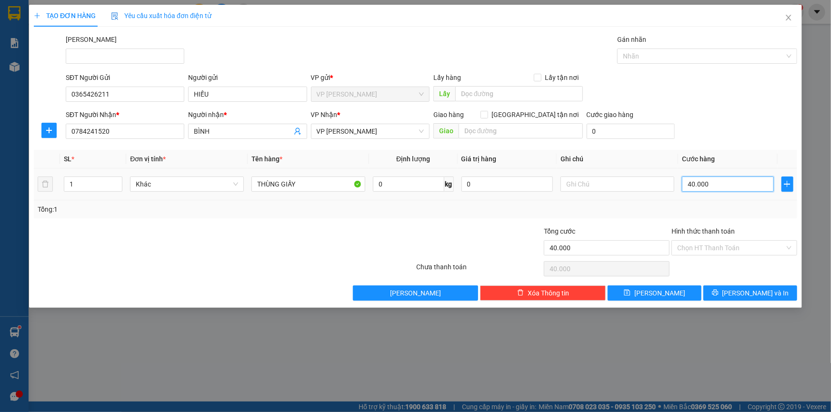
type input "3"
type input "30"
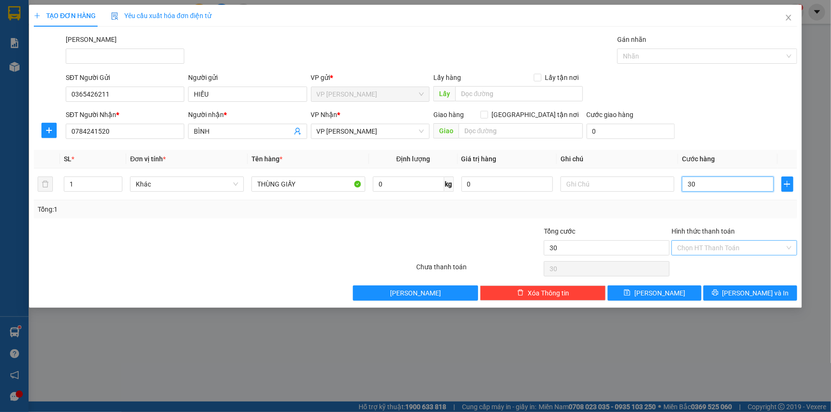
type input "30"
type input "30.000"
click at [692, 246] on input "Hình thức thanh toán" at bounding box center [731, 248] width 108 height 14
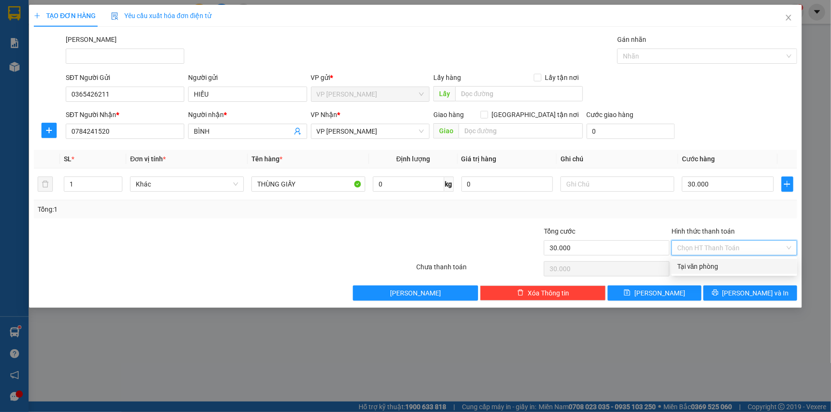
click at [698, 267] on div "Tại văn phòng" at bounding box center [734, 266] width 114 height 10
type input "0"
click at [742, 298] on span "[PERSON_NAME] và In" at bounding box center [755, 293] width 67 height 10
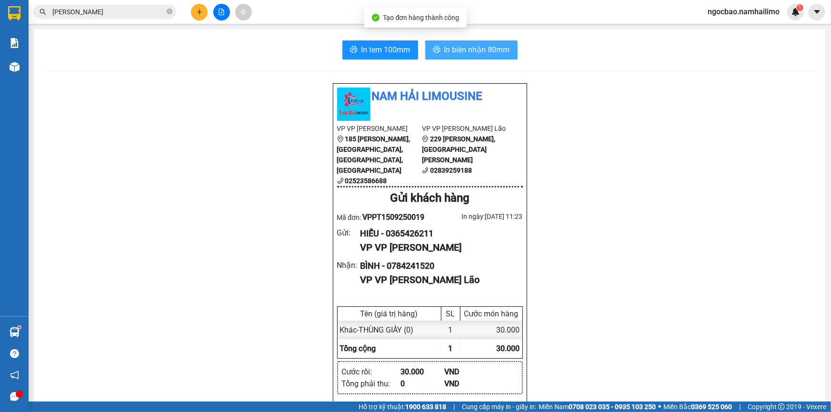
click at [466, 52] on span "In biên nhận 80mm" at bounding box center [477, 50] width 66 height 12
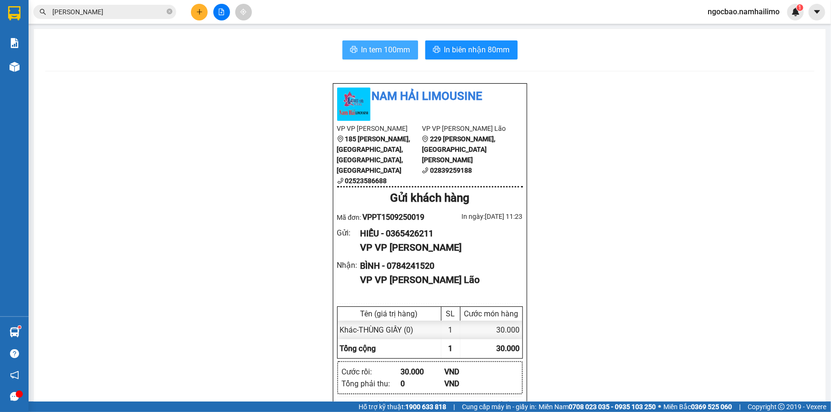
click at [391, 45] on span "In tem 100mm" at bounding box center [385, 50] width 49 height 12
click at [185, 53] on div "In tem 100mm In biên nhận 80mm" at bounding box center [429, 49] width 769 height 19
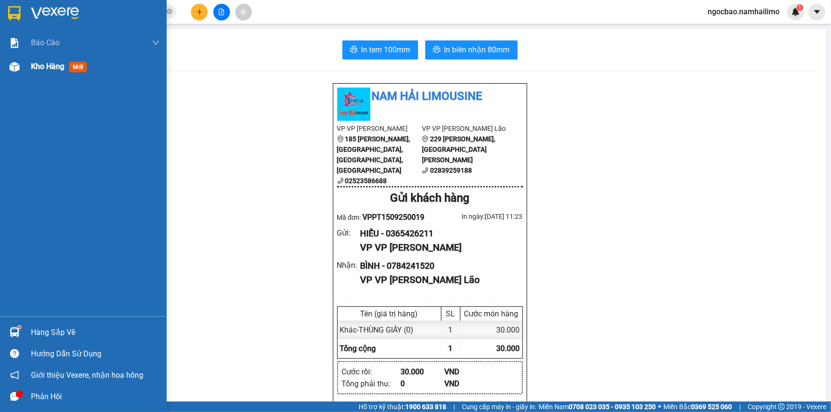
click at [55, 65] on span "Kho hàng" at bounding box center [47, 66] width 33 height 9
